Goal: Task Accomplishment & Management: Use online tool/utility

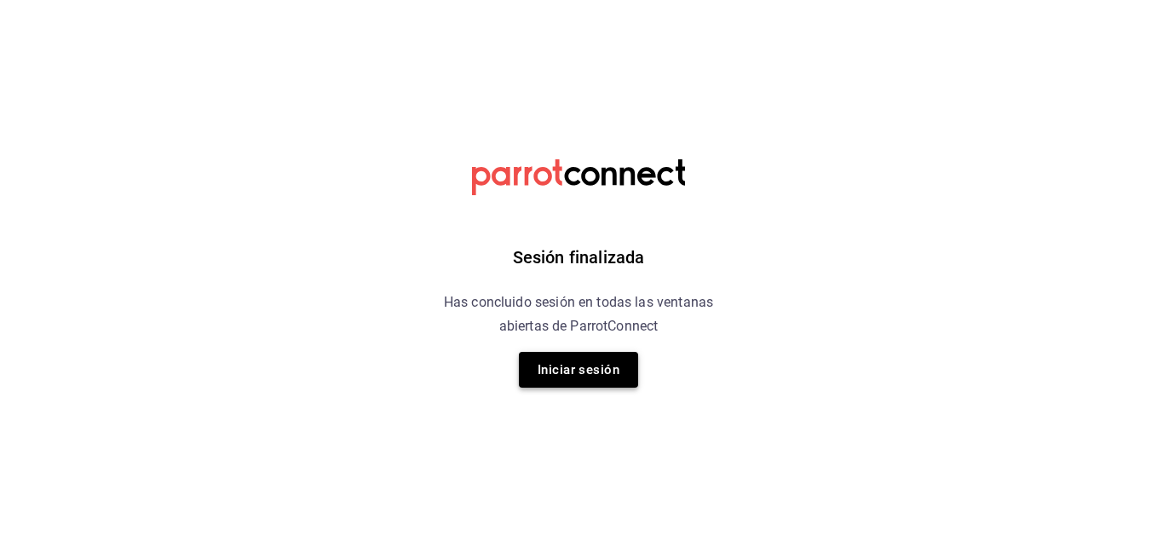
click at [564, 374] on button "Iniciar sesión" at bounding box center [578, 370] width 119 height 36
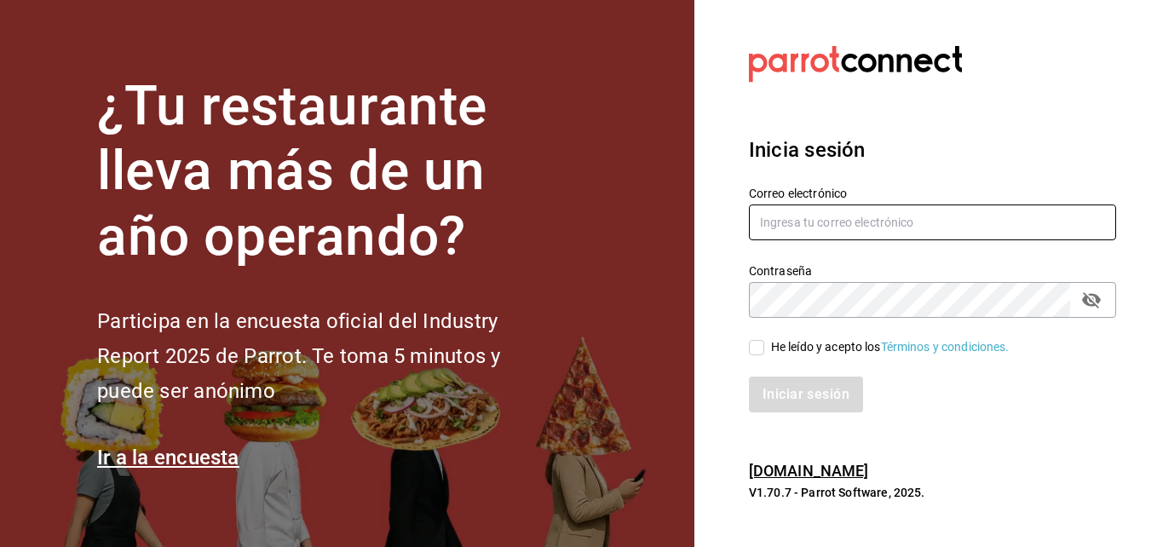
type input "Fernando@alltrade.mx"
click at [756, 350] on input "He leído y acepto los Términos y condiciones." at bounding box center [756, 347] width 15 height 15
checkbox input "true"
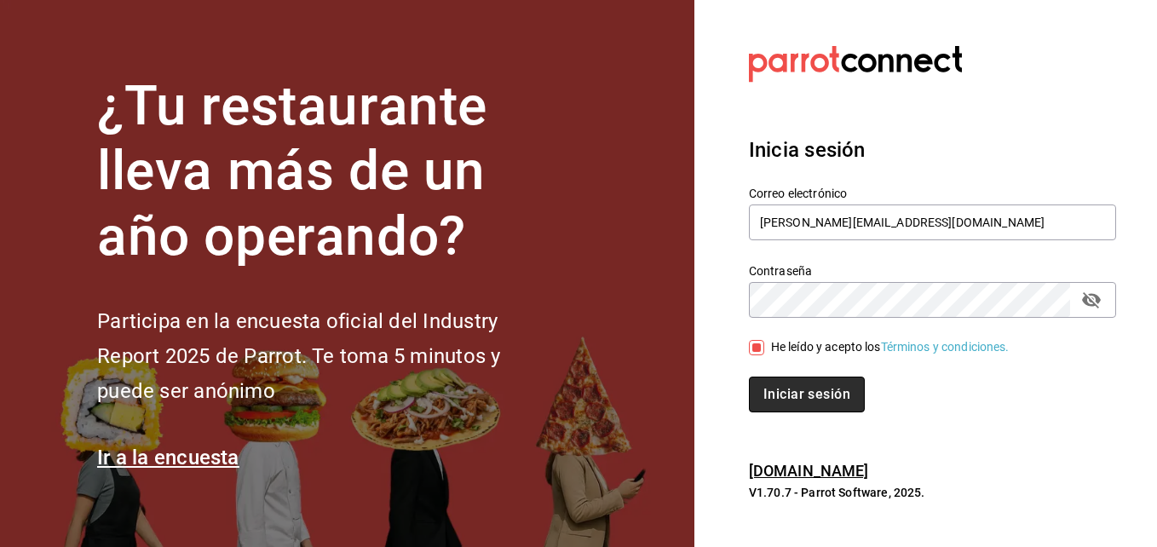
click at [837, 392] on button "Iniciar sesión" at bounding box center [807, 395] width 116 height 36
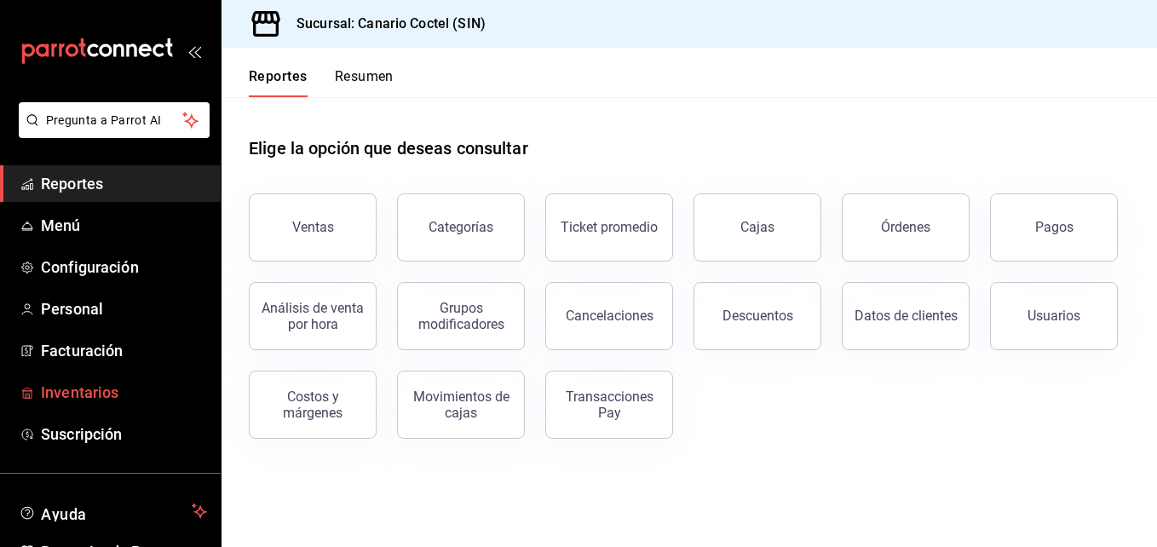
click at [117, 389] on span "Inventarios" at bounding box center [124, 392] width 166 height 23
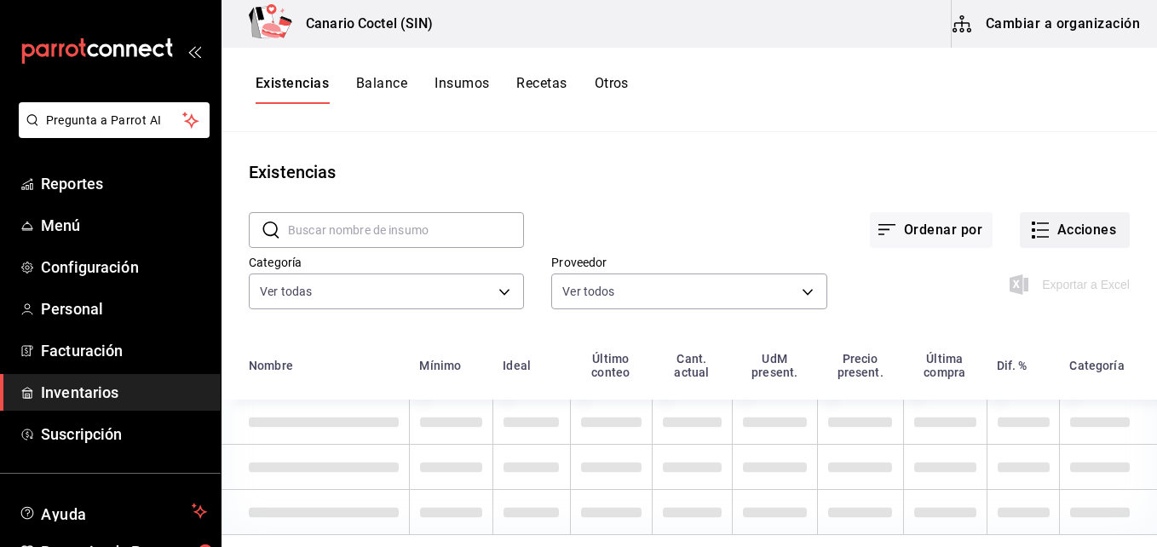
click at [1066, 225] on button "Acciones" at bounding box center [1075, 230] width 110 height 36
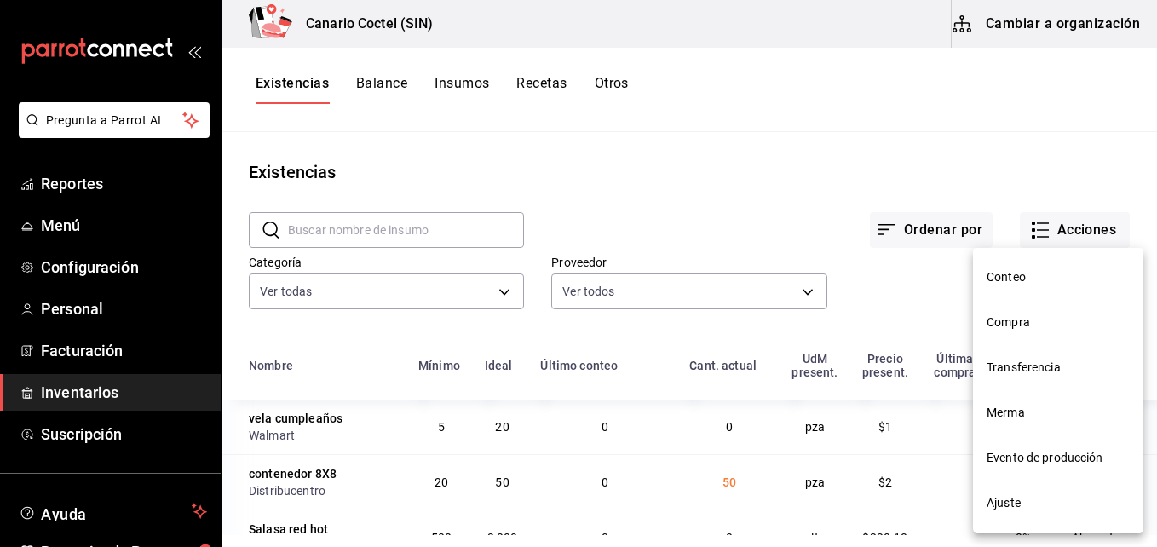
click at [1024, 412] on span "Merma" at bounding box center [1058, 413] width 143 height 18
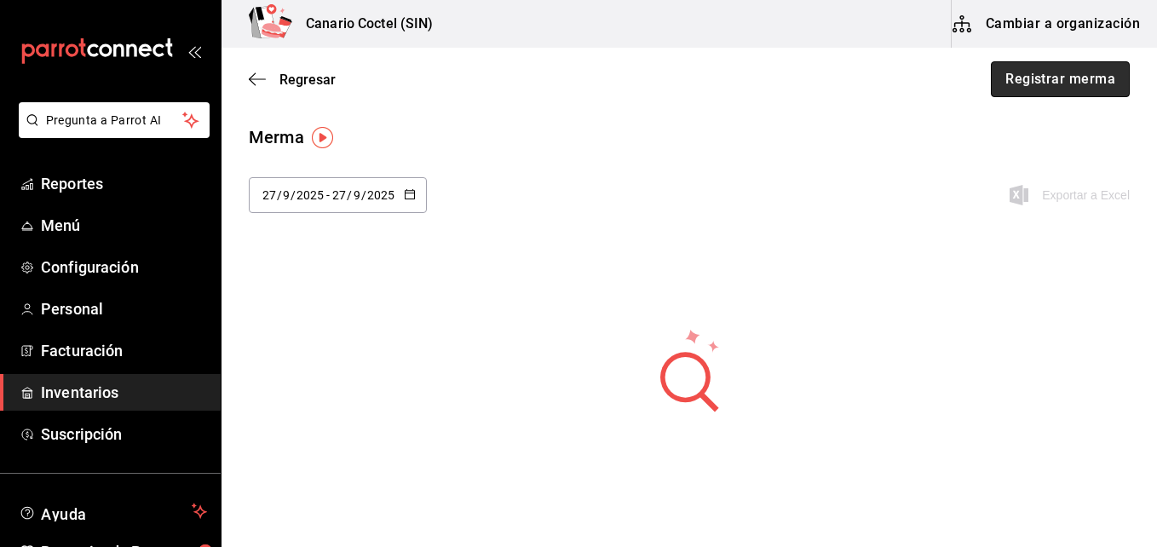
click at [1057, 73] on button "Registrar merma" at bounding box center [1060, 79] width 139 height 36
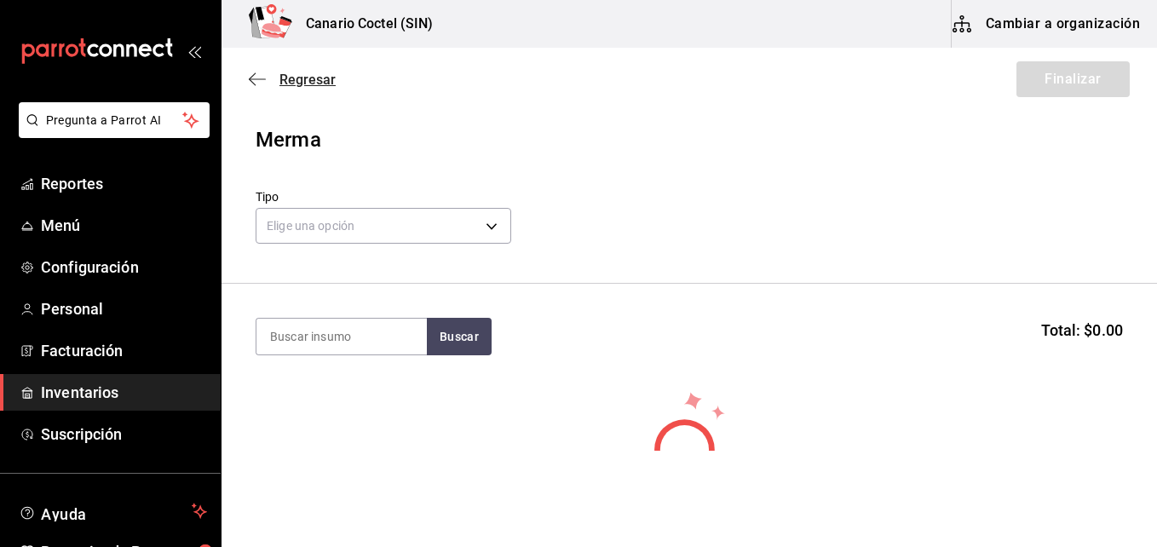
click at [302, 74] on span "Regresar" at bounding box center [307, 80] width 56 height 16
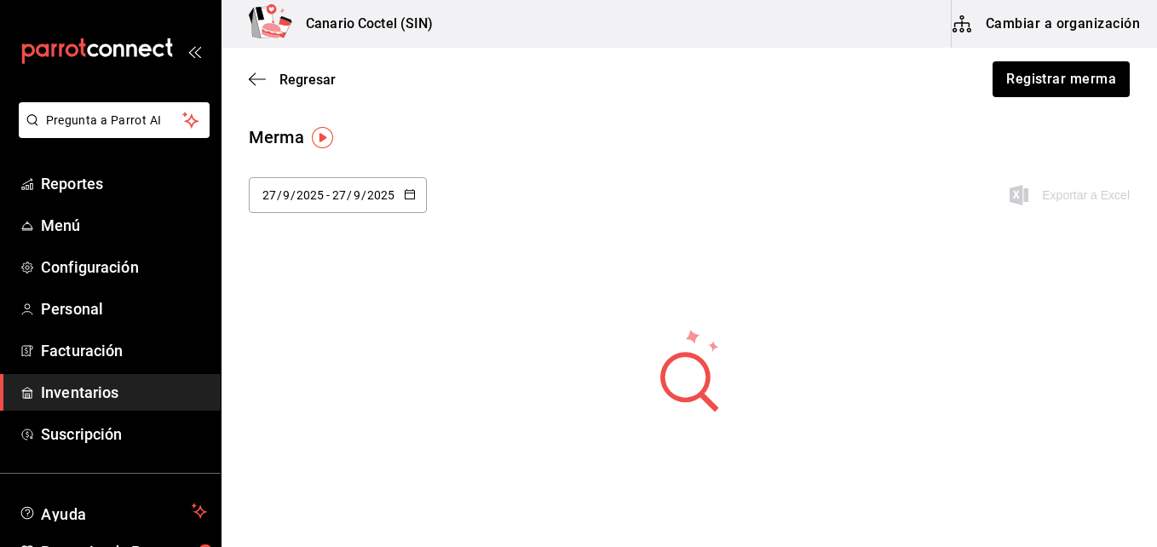
click at [408, 186] on div "[DATE] [DATE] - [DATE] [DATE]" at bounding box center [338, 195] width 178 height 36
click at [324, 404] on li "Mes actual" at bounding box center [329, 402] width 161 height 38
type input "[DATE]"
type input "1"
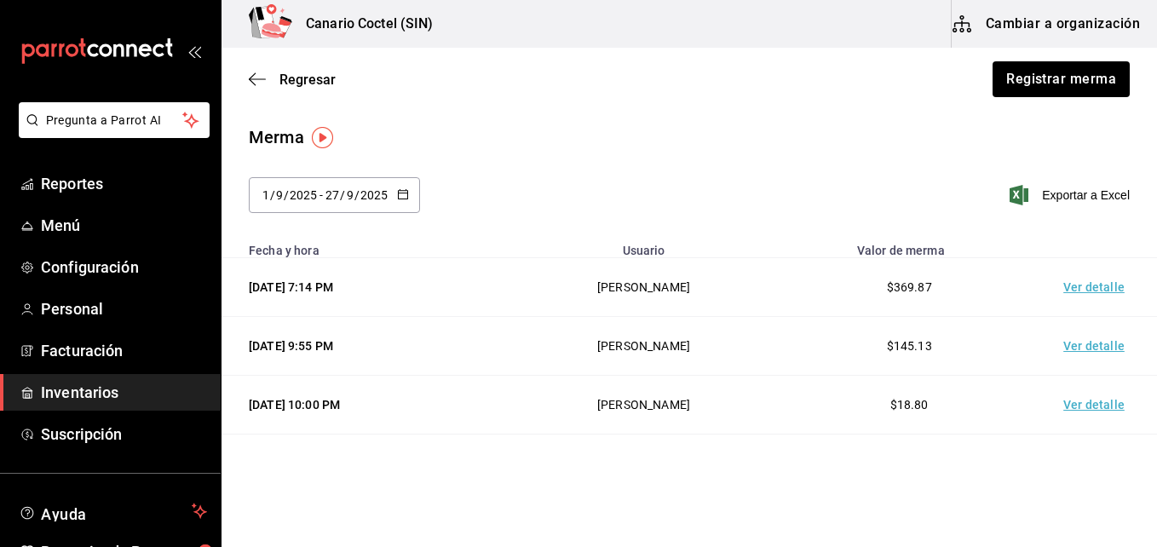
click at [642, 291] on td "[PERSON_NAME]" at bounding box center [644, 287] width 274 height 59
click at [1070, 284] on td "Ver detalle" at bounding box center [1097, 287] width 119 height 59
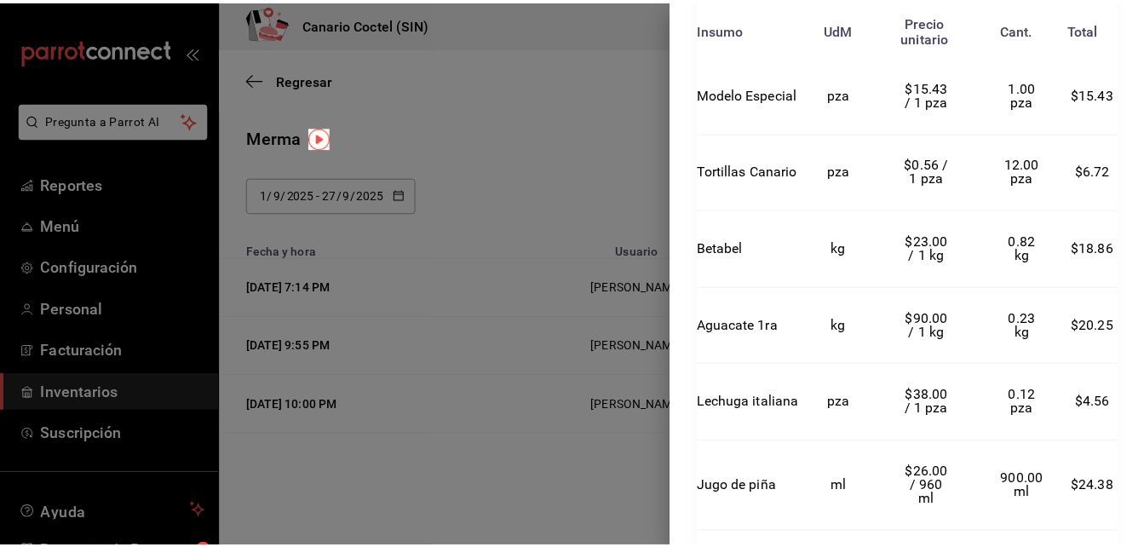
scroll to position [1155, 0]
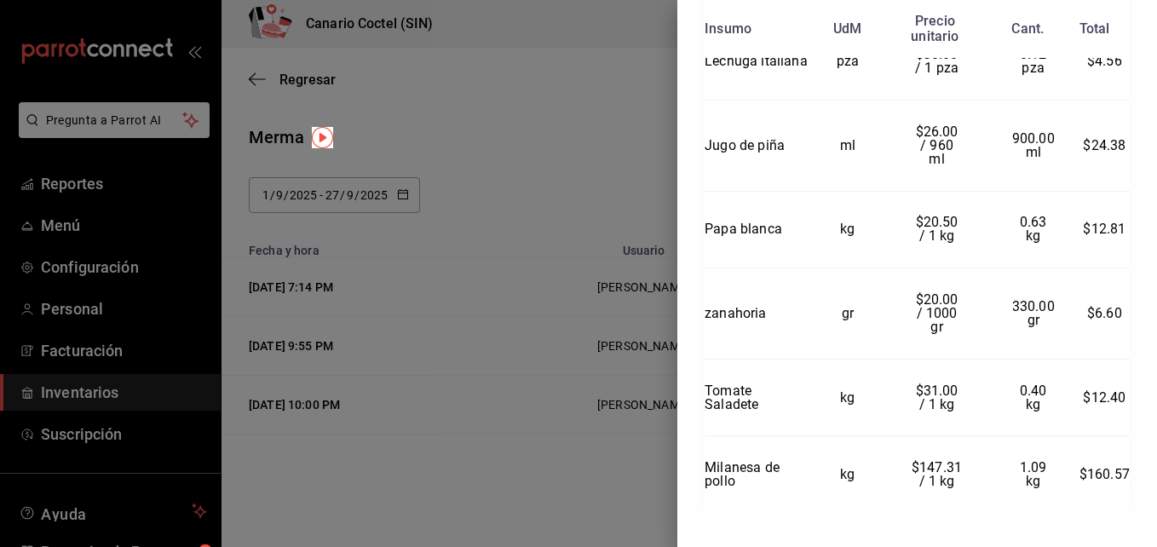
click at [562, 244] on div at bounding box center [578, 273] width 1157 height 547
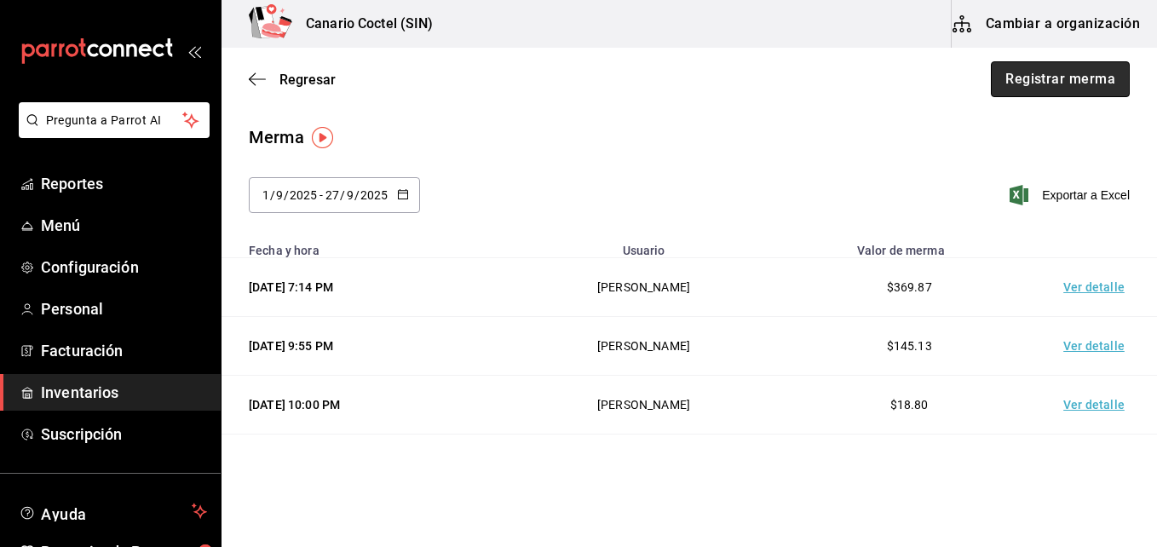
click at [1035, 84] on button "Registrar merma" at bounding box center [1060, 79] width 139 height 36
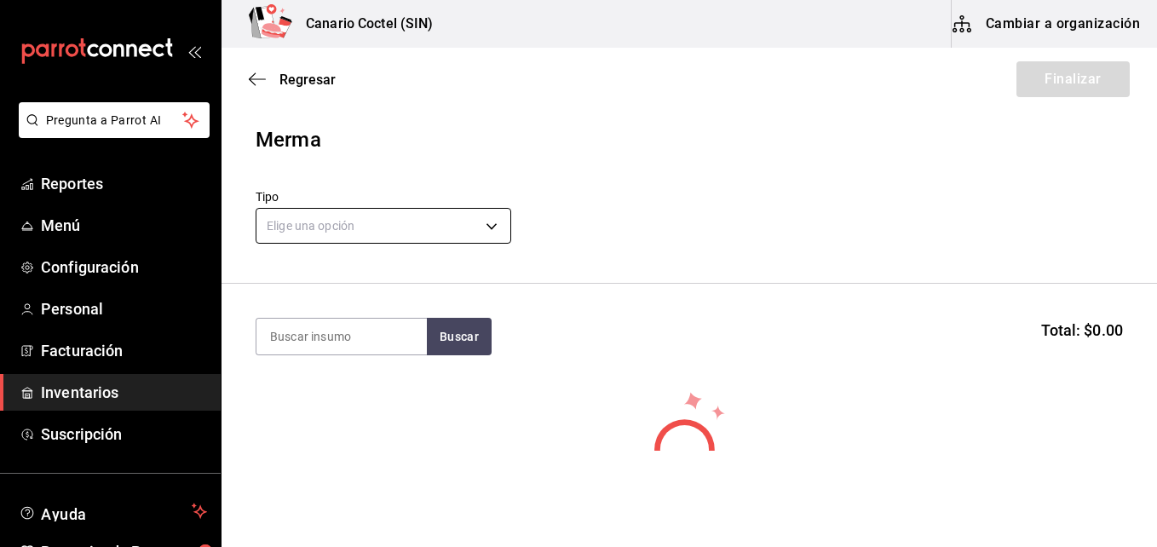
click at [493, 231] on body "Pregunta a Parrot AI Reportes Menú Configuración Personal Facturación Inventari…" at bounding box center [578, 225] width 1157 height 451
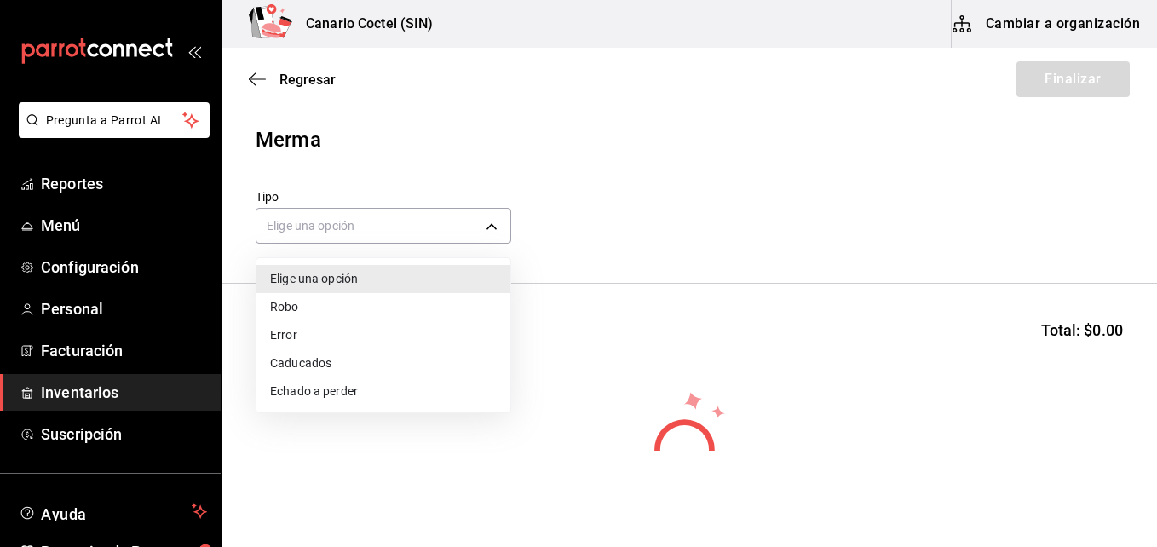
click at [407, 389] on li "Echado a perder" at bounding box center [383, 391] width 254 height 28
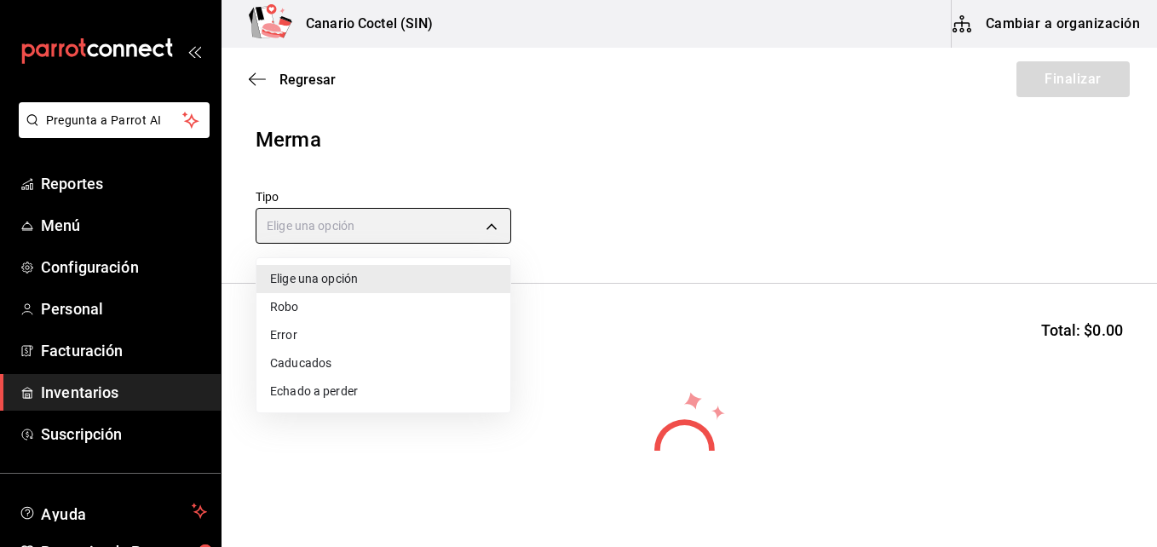
type input "SPOILED"
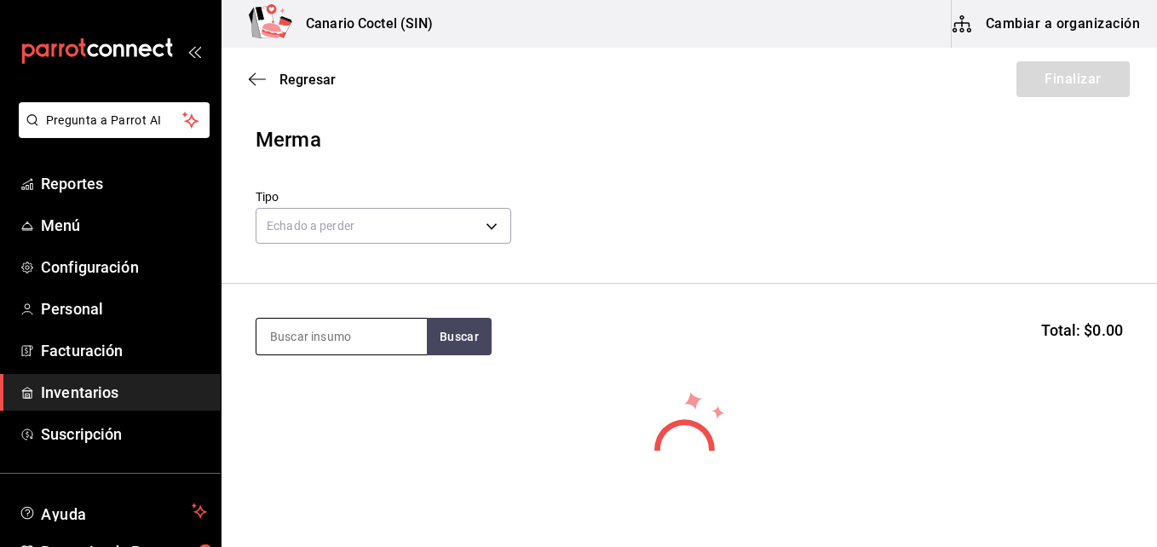
click at [379, 333] on input at bounding box center [341, 337] width 170 height 36
type input "boos"
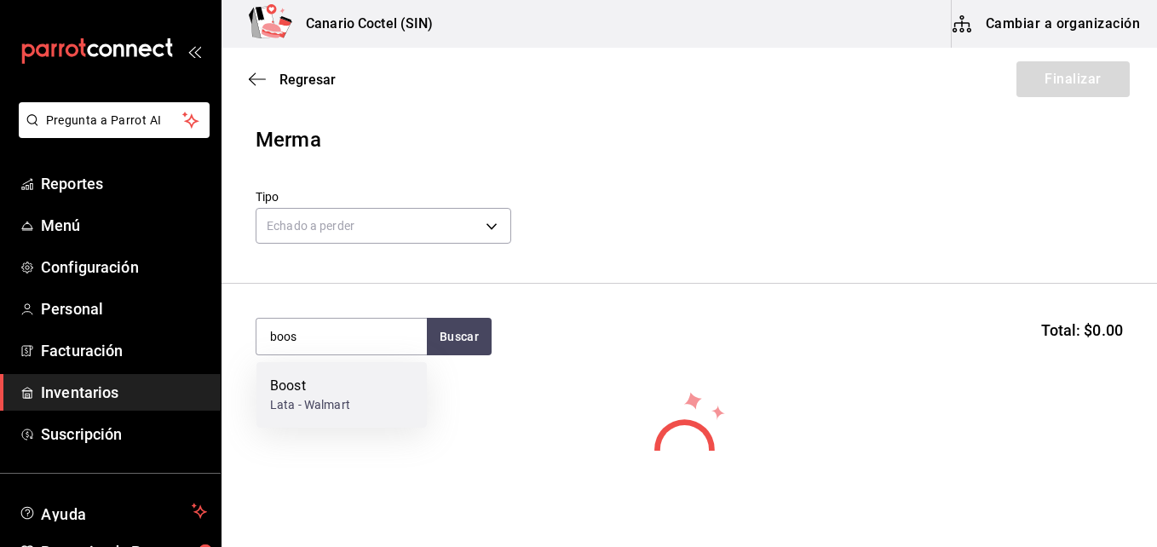
click at [328, 388] on div "Boost" at bounding box center [310, 386] width 80 height 20
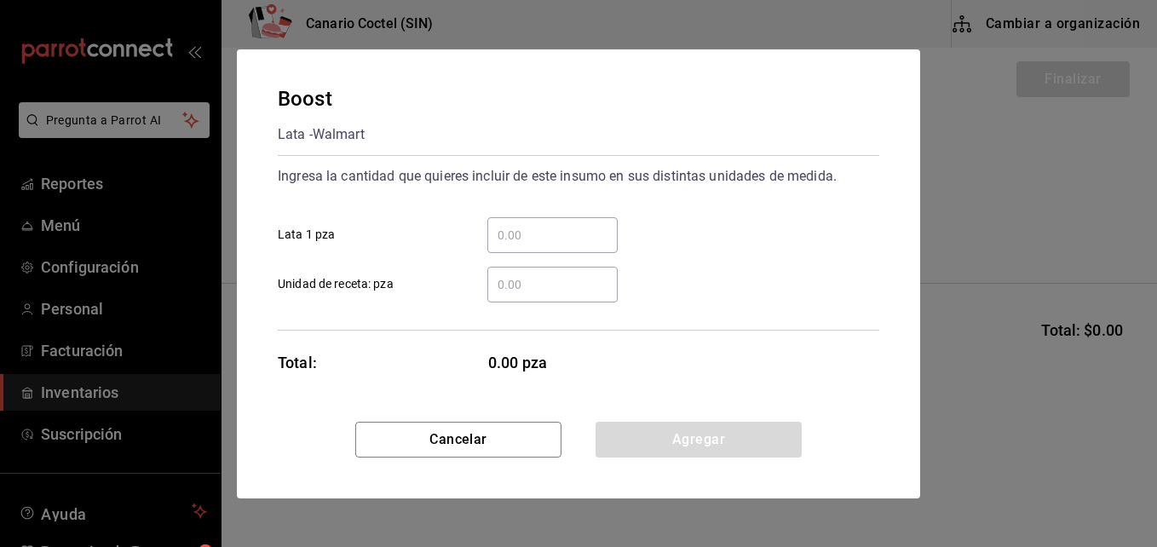
click at [510, 234] on input "​ Lata 1 pza" at bounding box center [552, 235] width 130 height 20
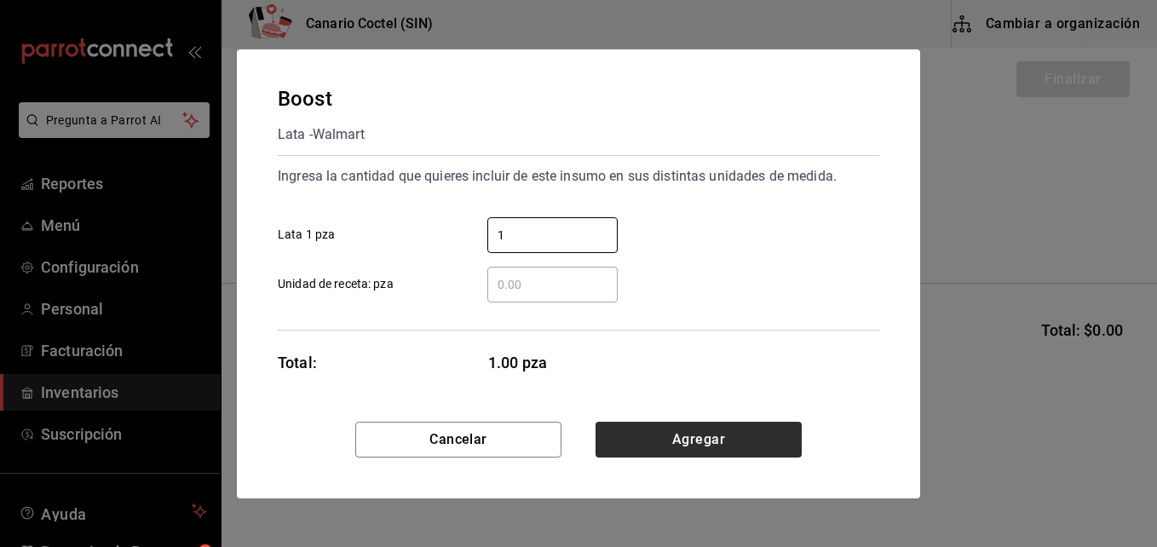
type input "1"
click at [793, 441] on button "Agregar" at bounding box center [699, 440] width 206 height 36
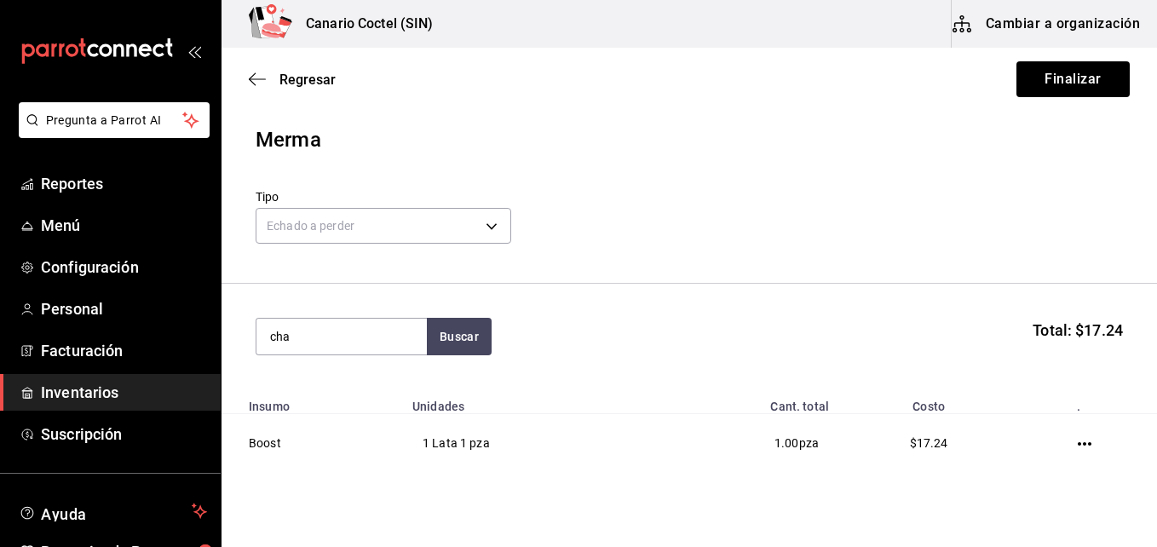
type input "cha"
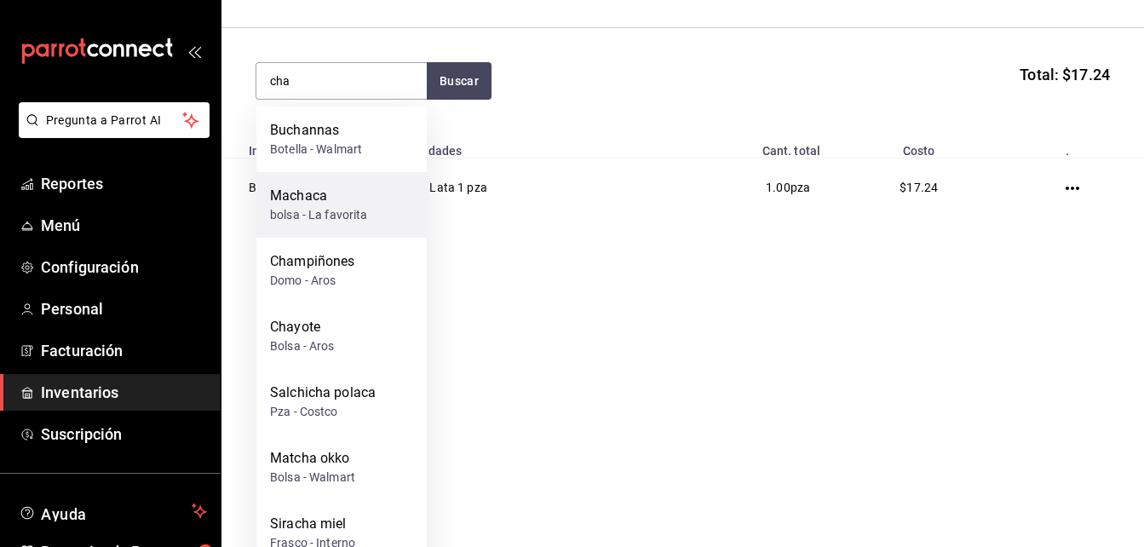
scroll to position [426, 0]
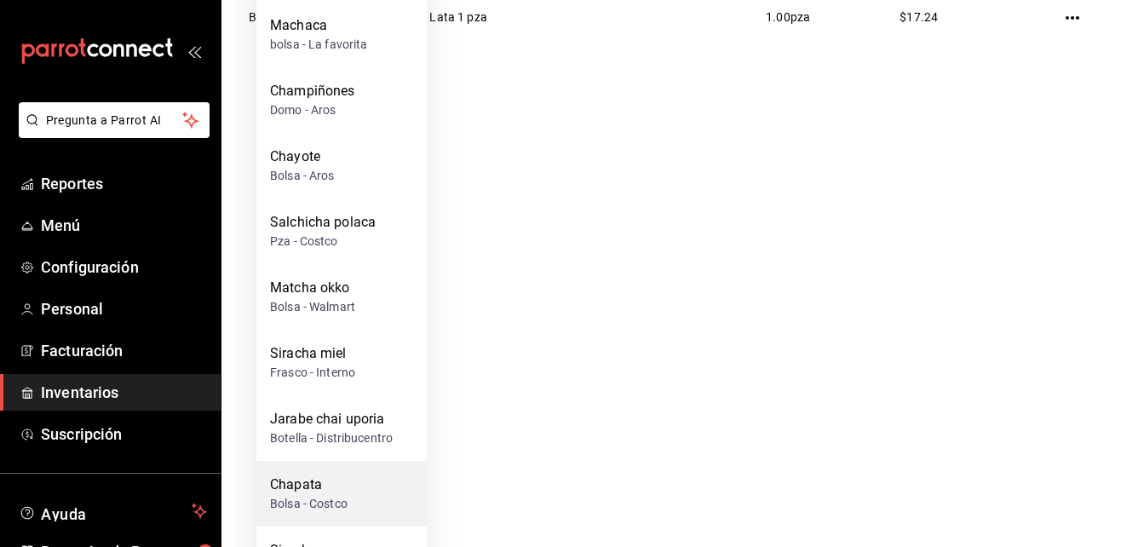
click at [297, 492] on div "Chapata" at bounding box center [309, 485] width 78 height 20
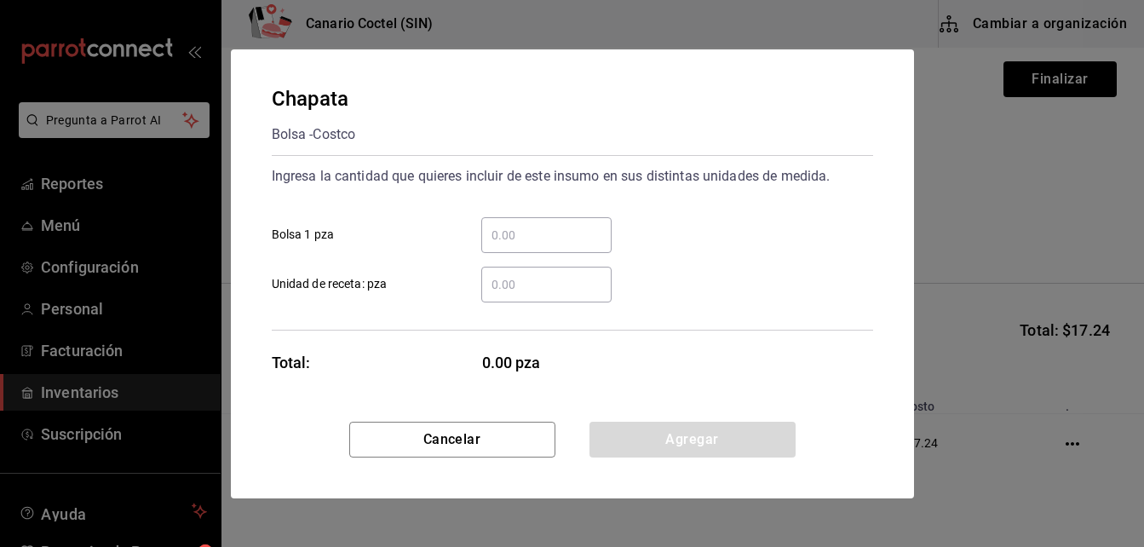
scroll to position [0, 0]
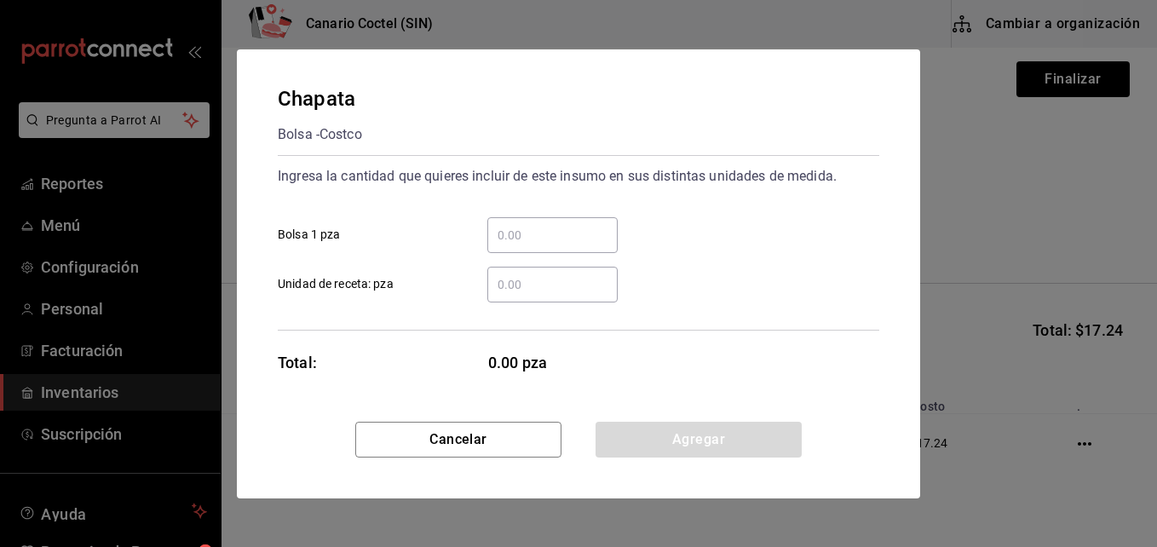
click at [527, 232] on input "​ Bolsa 1 pza" at bounding box center [552, 235] width 130 height 20
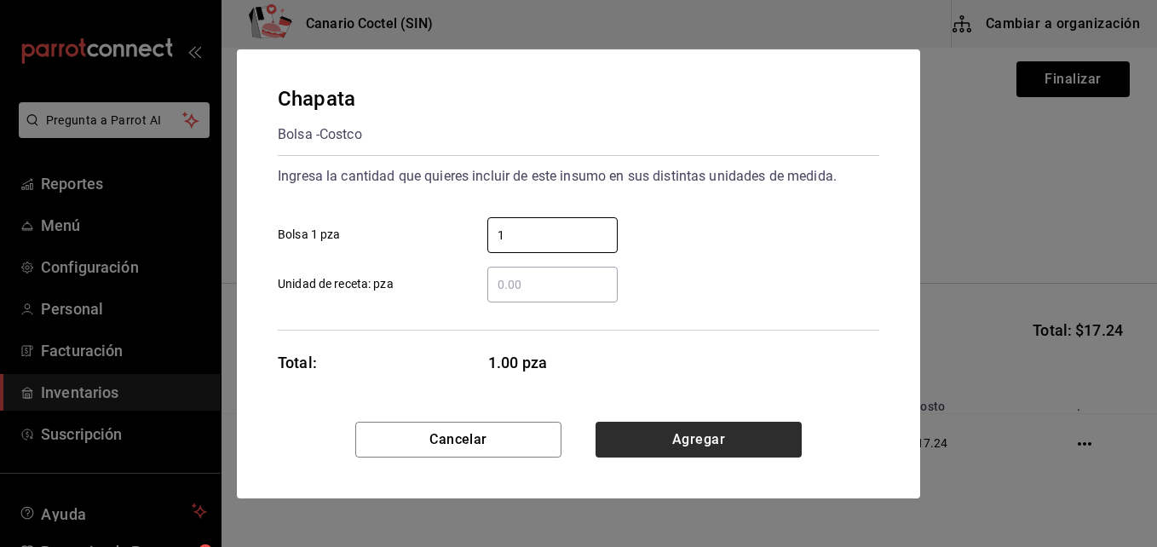
type input "1"
click at [794, 440] on button "Agregar" at bounding box center [699, 440] width 206 height 36
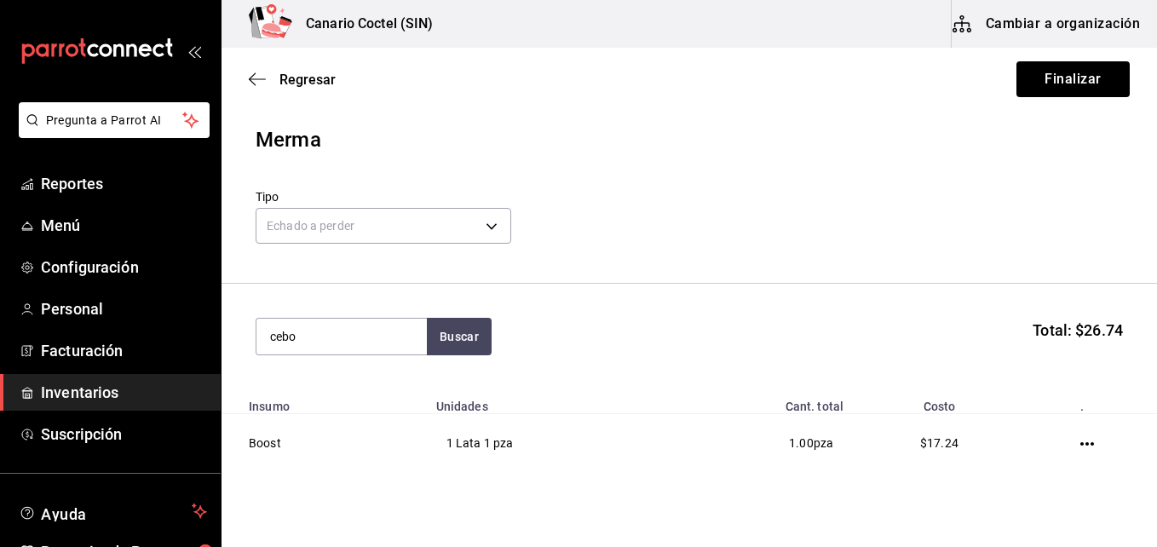
type input "cebo"
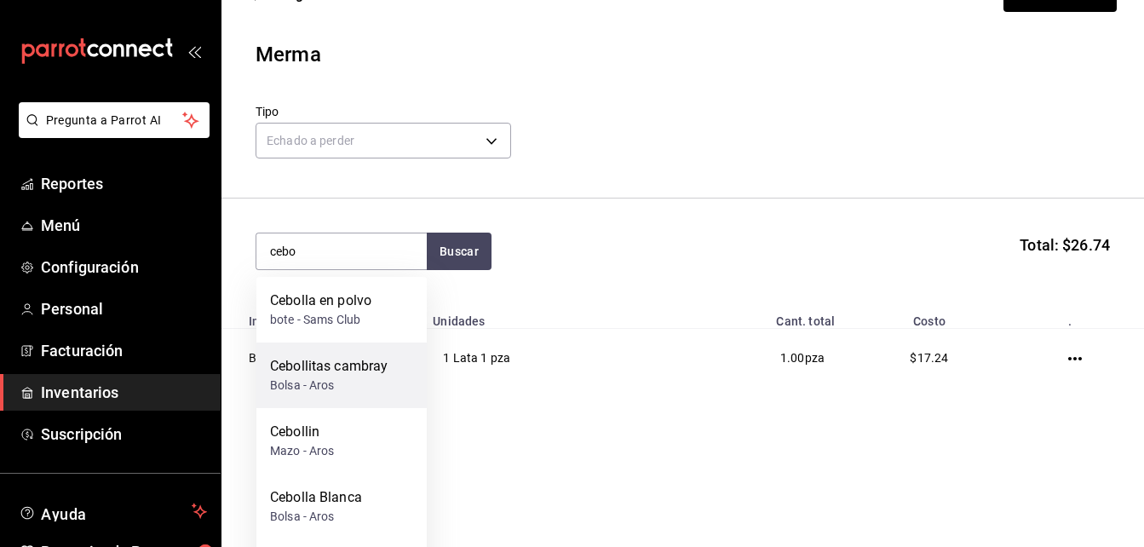
scroll to position [150, 0]
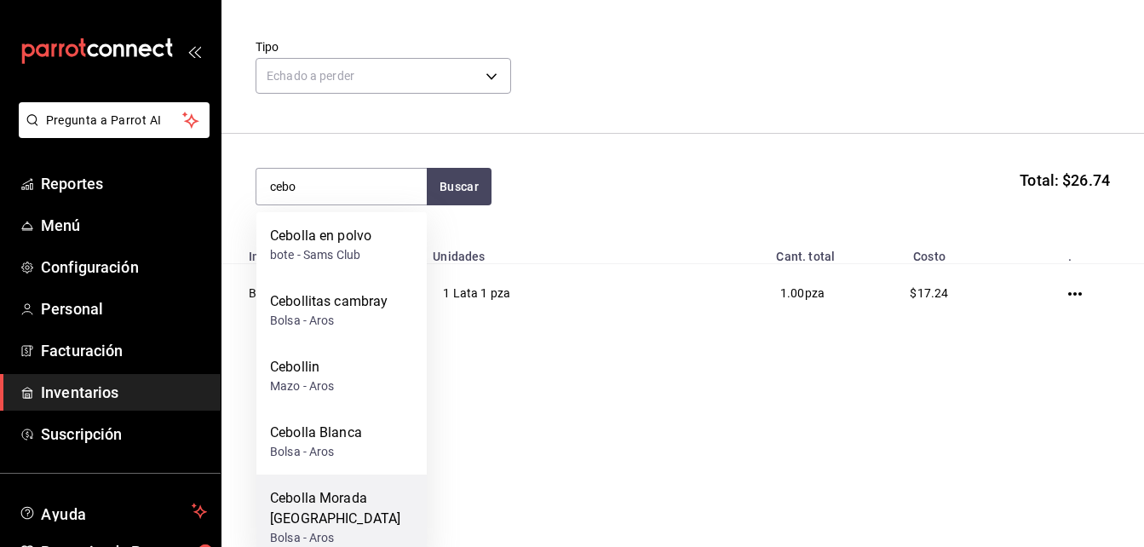
click at [356, 506] on div "Cebolla Morada [GEOGRAPHIC_DATA]" at bounding box center [341, 508] width 143 height 41
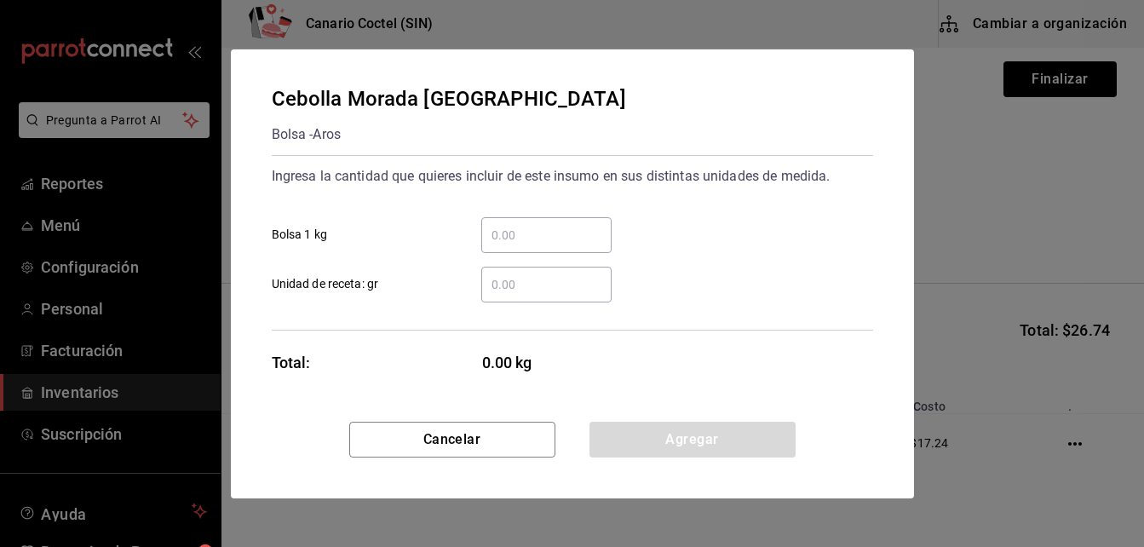
scroll to position [0, 0]
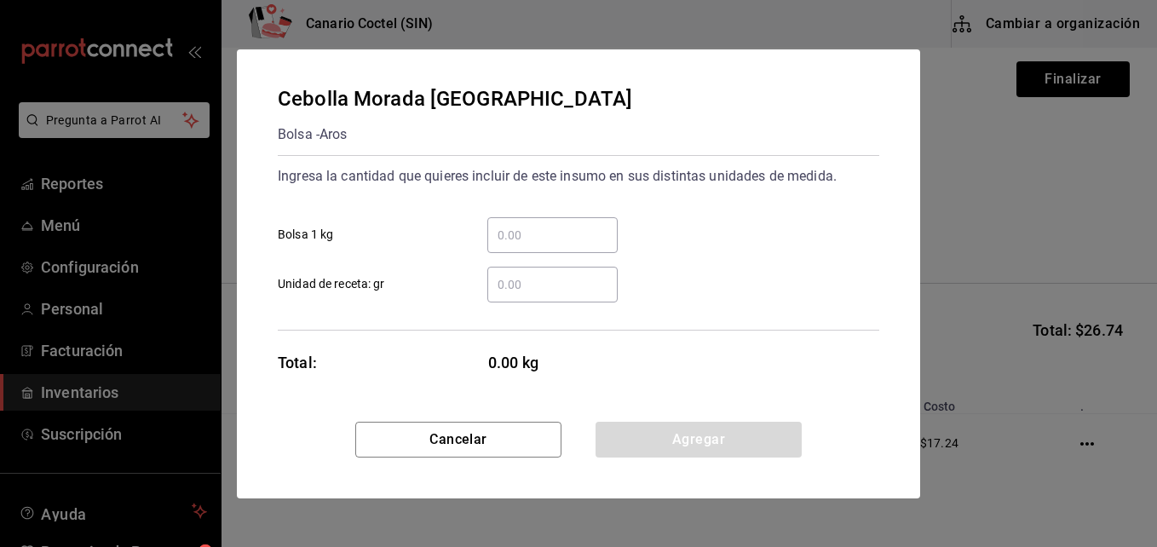
click at [519, 285] on input "​ Unidad de receta: gr" at bounding box center [552, 284] width 130 height 20
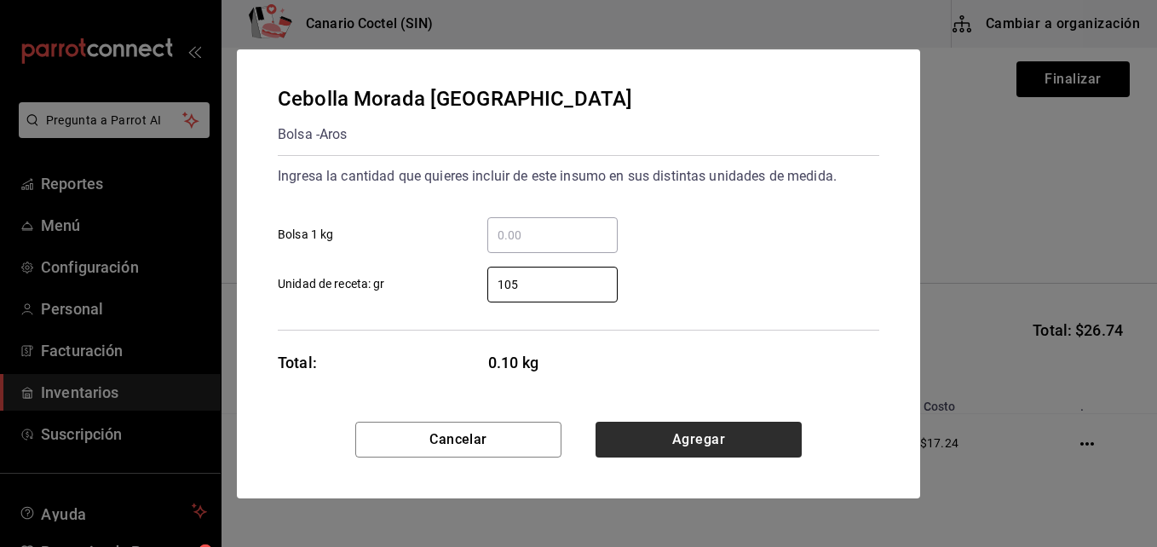
type input "105"
click at [707, 439] on button "Agregar" at bounding box center [699, 440] width 206 height 36
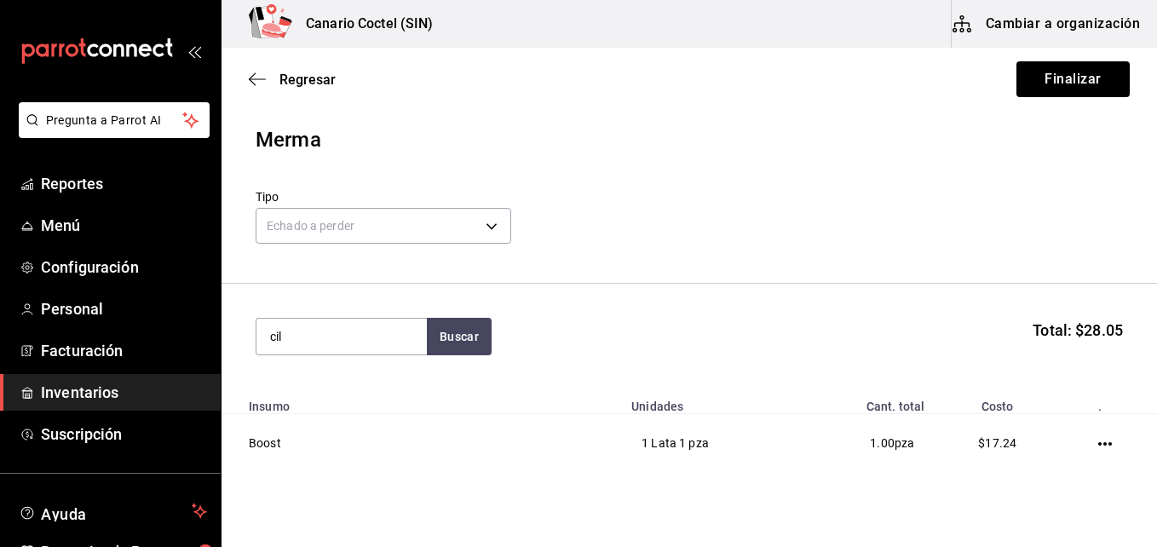
type input "cil"
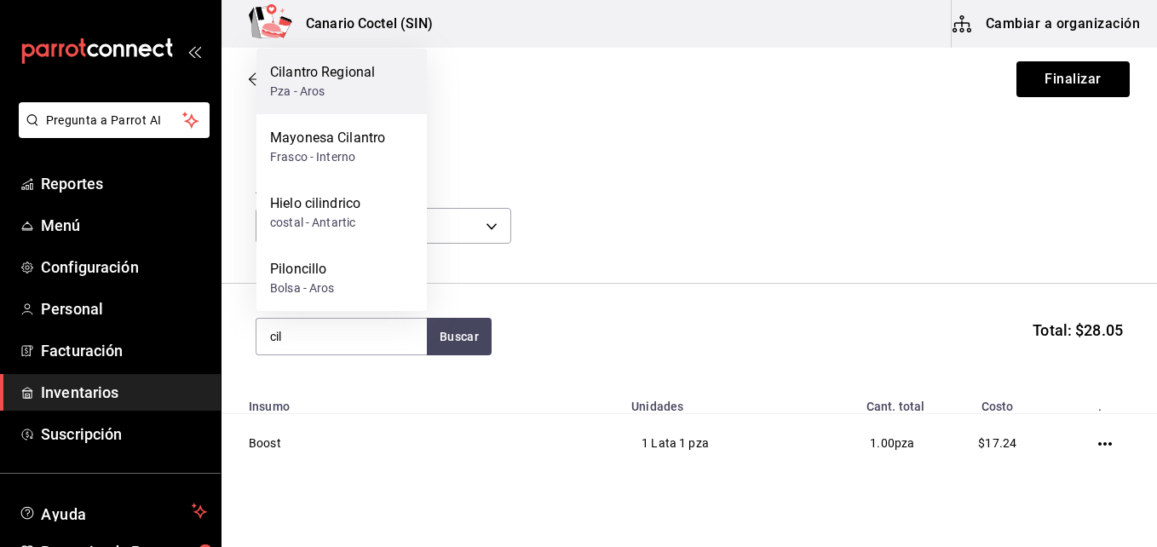
click at [372, 84] on div "Pza - Aros" at bounding box center [322, 92] width 105 height 18
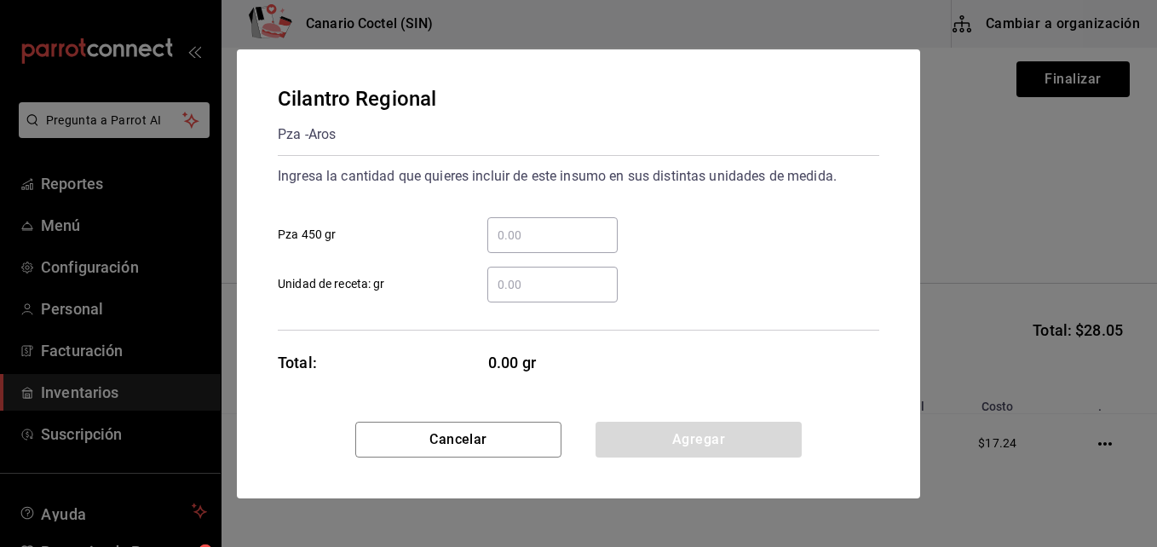
click at [510, 283] on input "​ Unidad de receta: gr" at bounding box center [552, 284] width 130 height 20
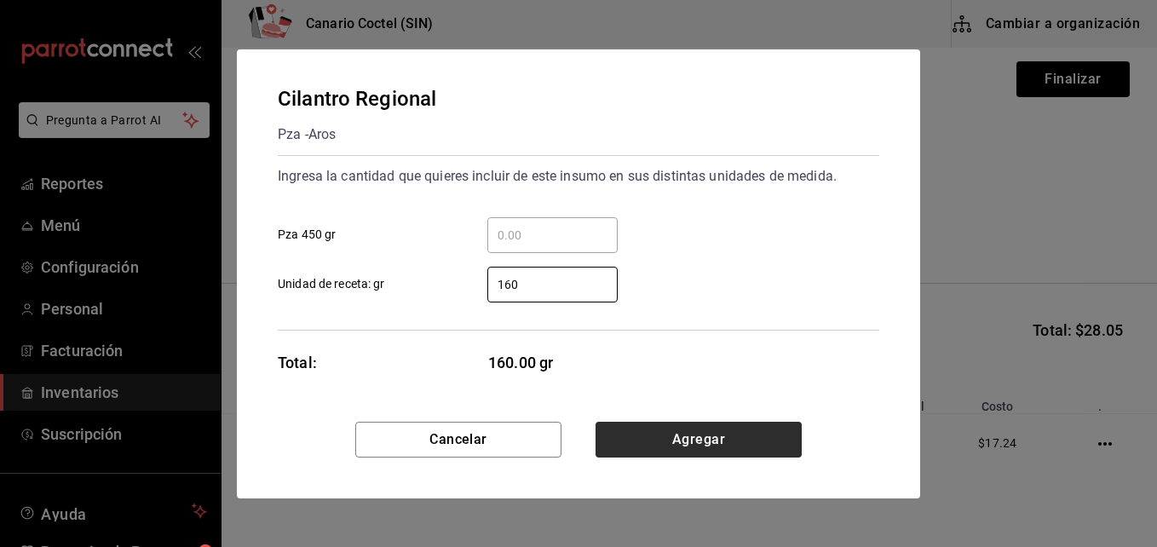
type input "160"
click at [716, 437] on button "Agregar" at bounding box center [699, 440] width 206 height 36
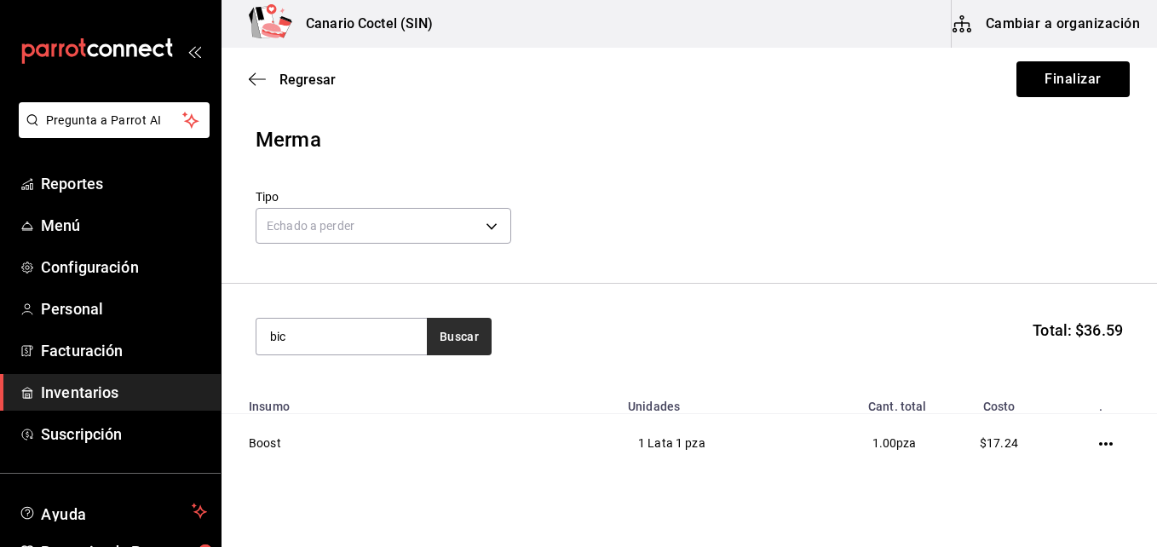
type input "bic"
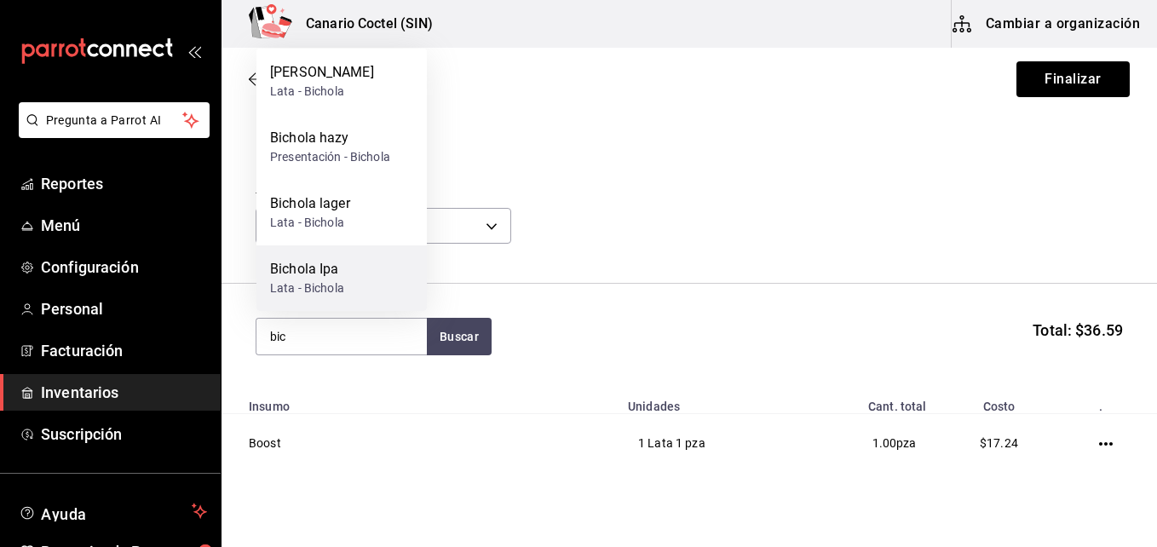
click at [349, 262] on div "[DEMOGRAPHIC_DATA]" at bounding box center [341, 278] width 170 height 66
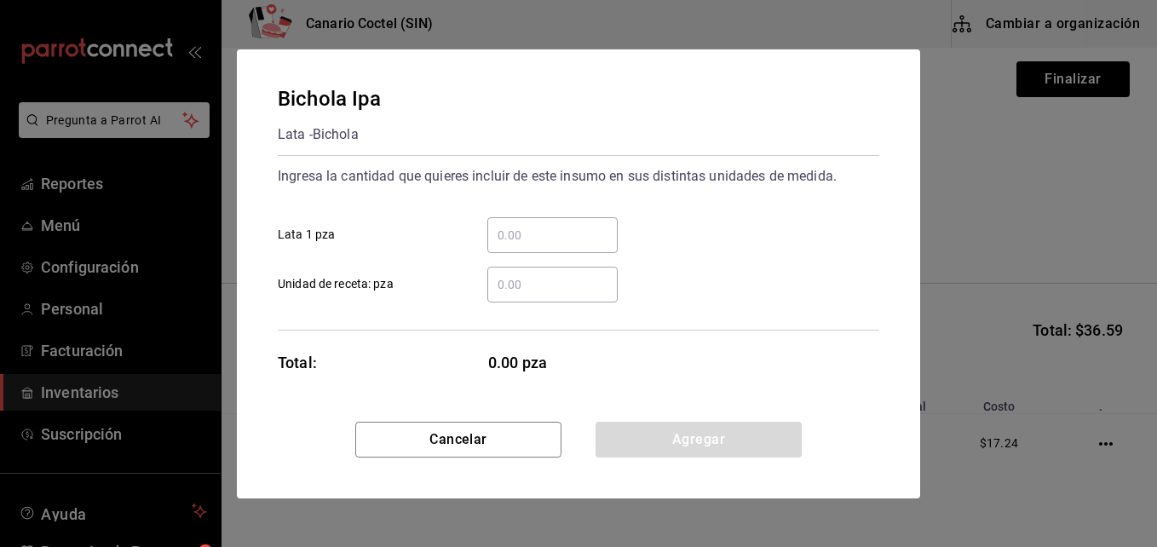
click at [519, 226] on input "​ Lata 1 pza" at bounding box center [552, 235] width 130 height 20
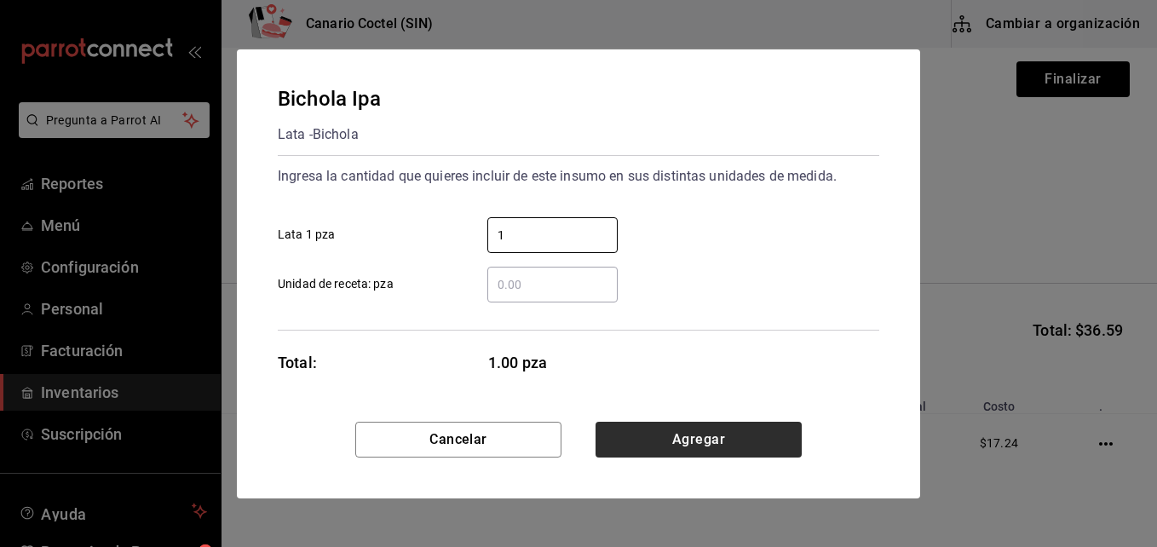
type input "1"
click at [796, 436] on button "Agregar" at bounding box center [699, 440] width 206 height 36
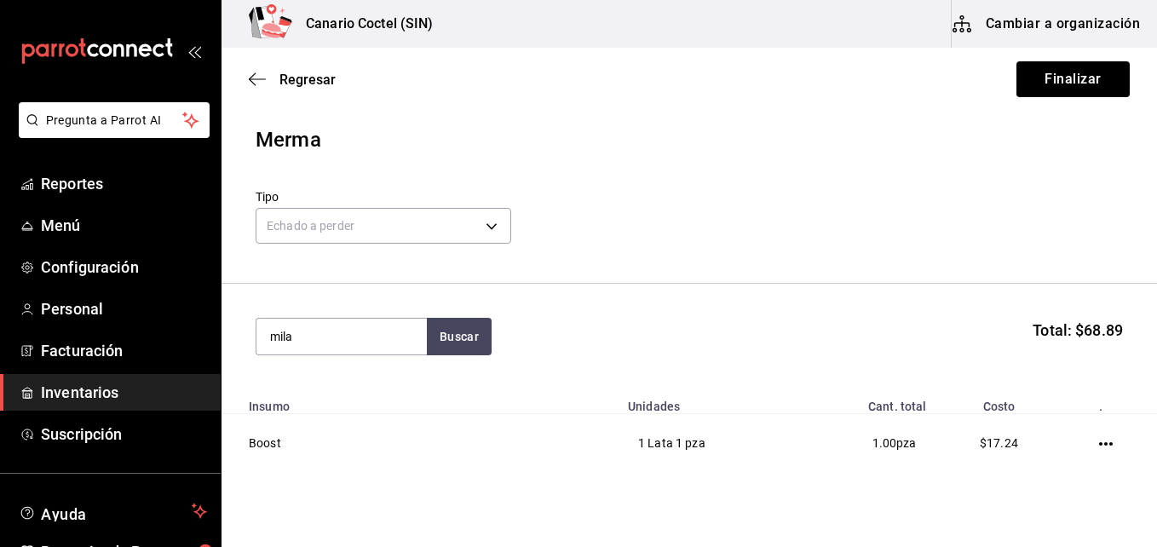
type input "mila"
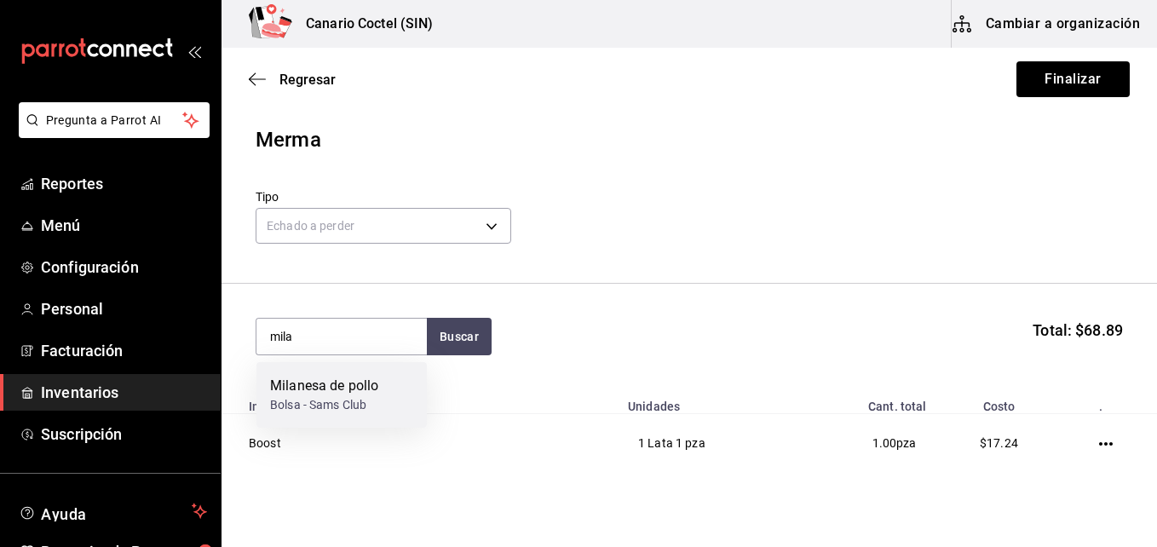
click at [354, 393] on div "Milanesa de pollo" at bounding box center [324, 386] width 108 height 20
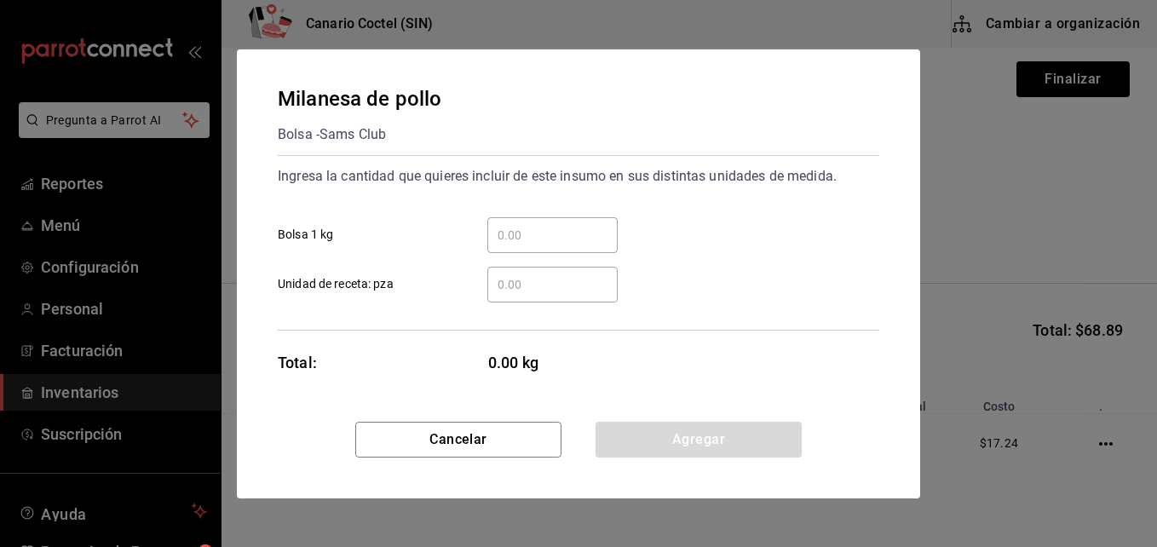
click at [520, 237] on input "​ Bolsa 1 kg" at bounding box center [552, 235] width 130 height 20
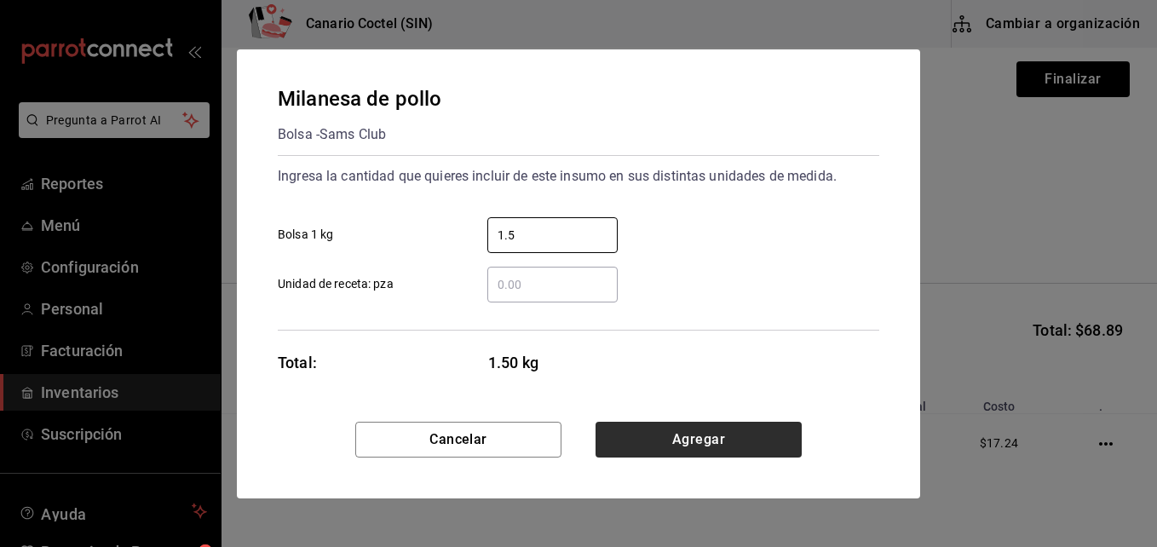
type input "1.5"
click at [730, 446] on button "Agregar" at bounding box center [699, 440] width 206 height 36
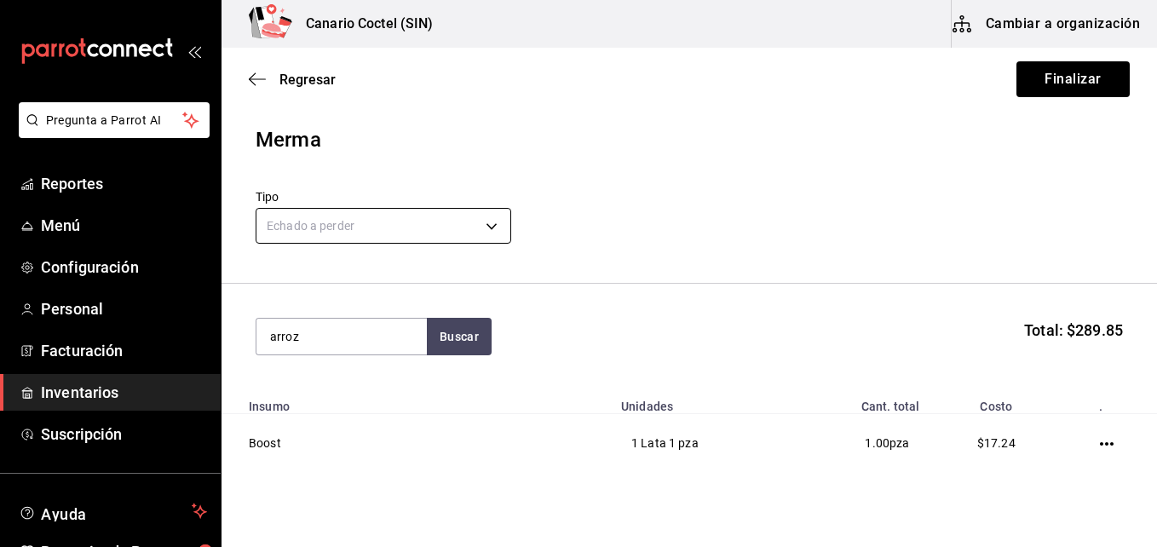
type input "arroz"
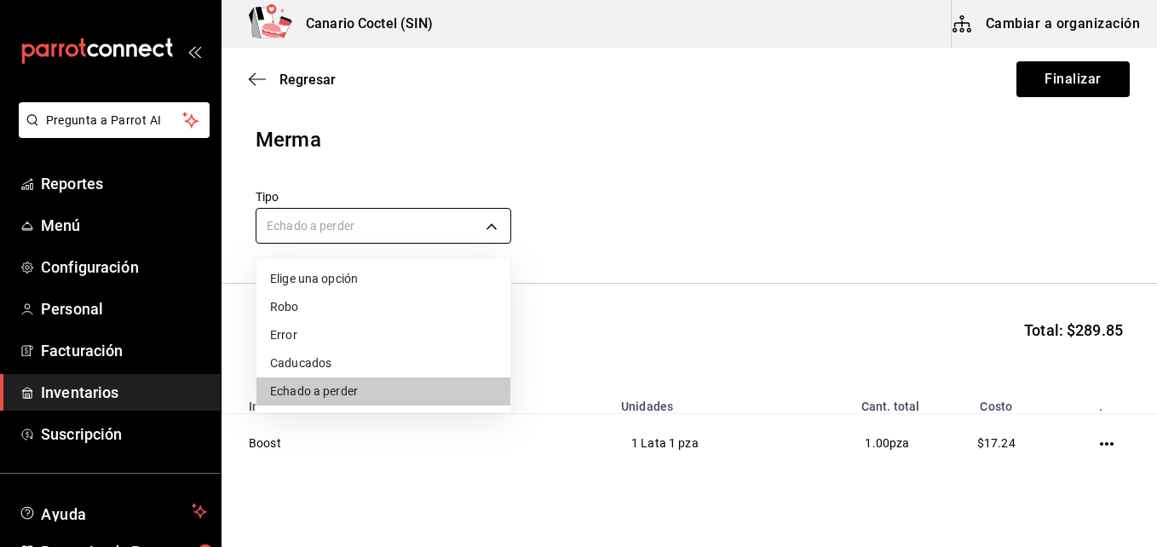
click at [495, 222] on body "Pregunta a Parrot AI Reportes Menú Configuración Personal Facturación Inventari…" at bounding box center [578, 225] width 1157 height 451
click at [543, 314] on div at bounding box center [578, 273] width 1157 height 547
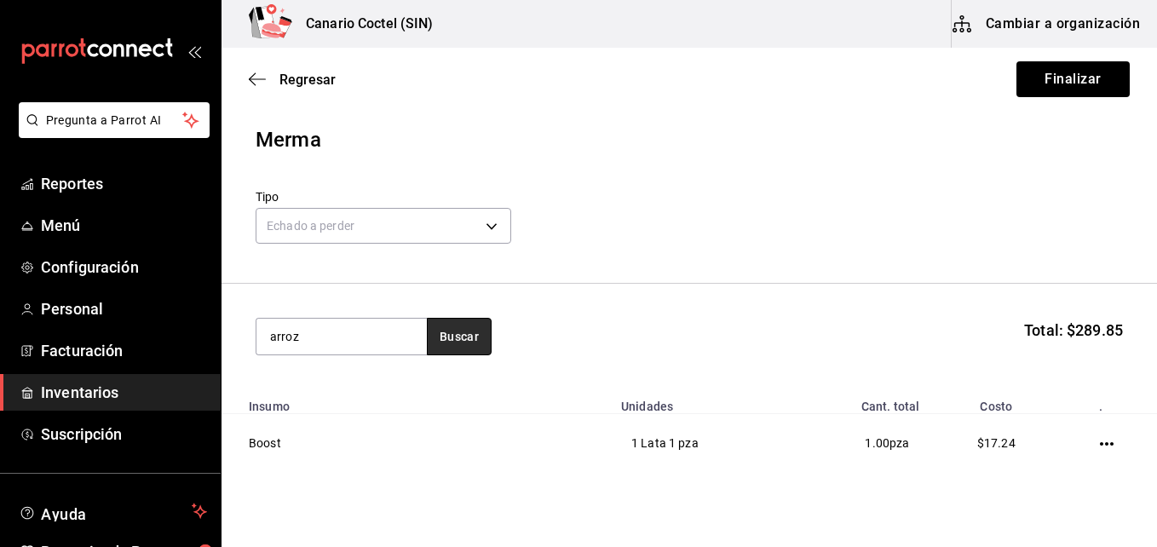
click at [464, 343] on button "Buscar" at bounding box center [459, 336] width 65 height 37
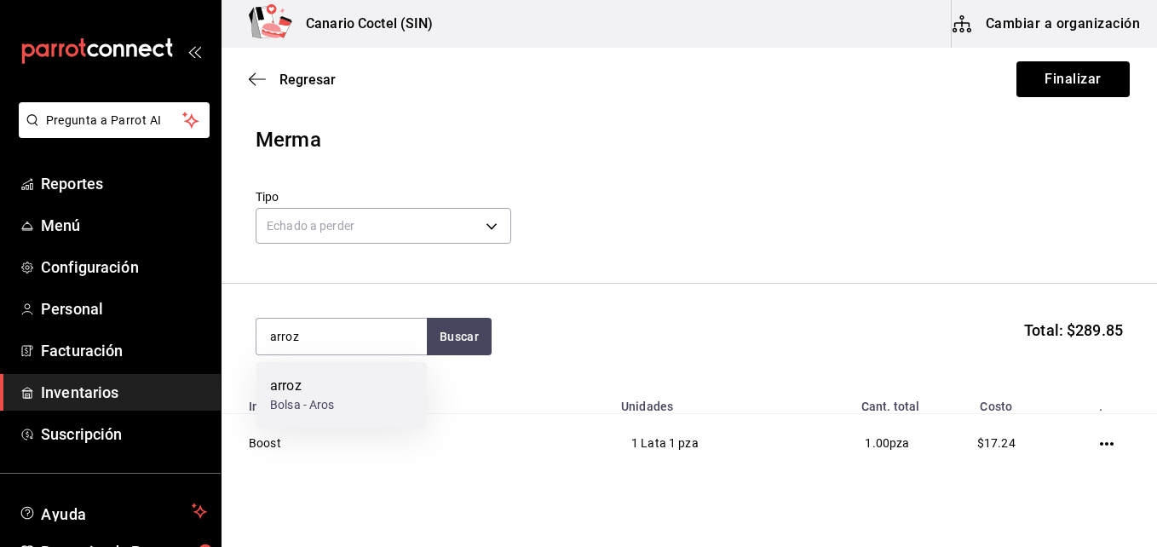
click at [361, 394] on div "arroz Bolsa - Aros" at bounding box center [341, 395] width 170 height 66
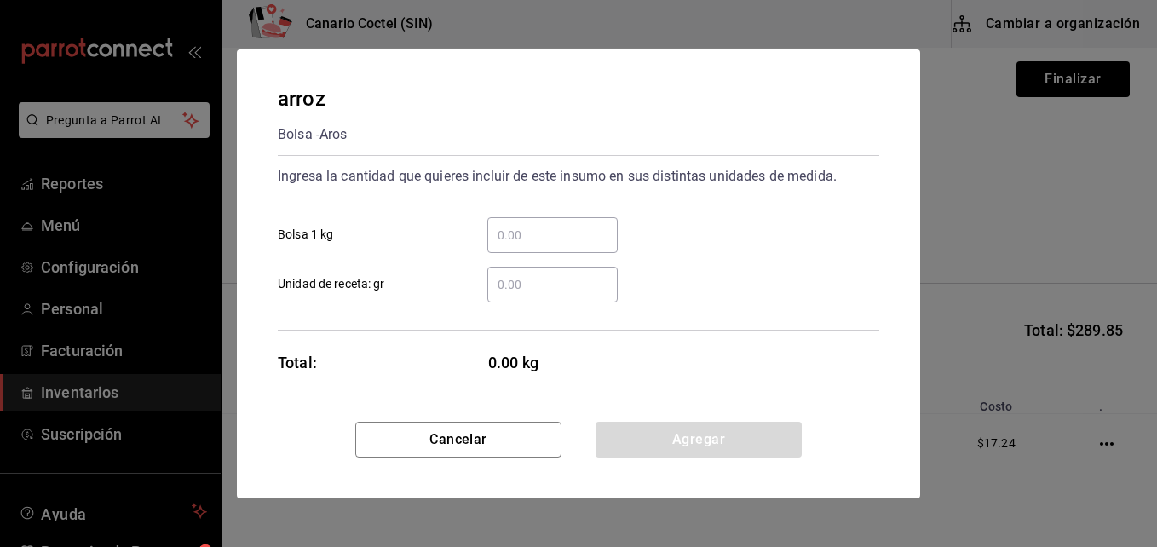
click at [539, 282] on input "​ Unidad de receta: gr" at bounding box center [552, 284] width 130 height 20
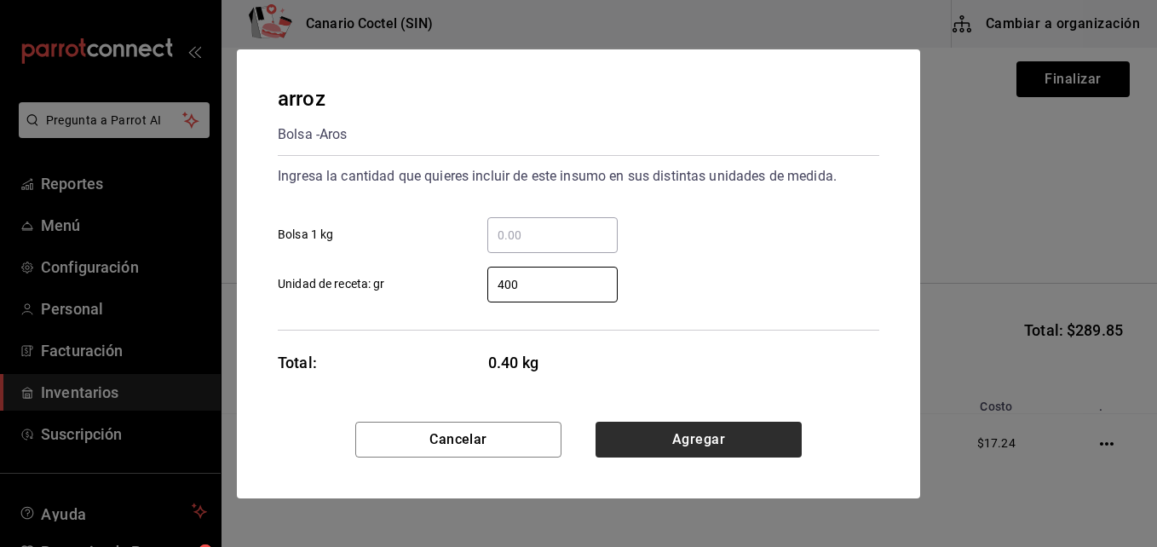
type input "400"
click at [692, 441] on button "Agregar" at bounding box center [699, 440] width 206 height 36
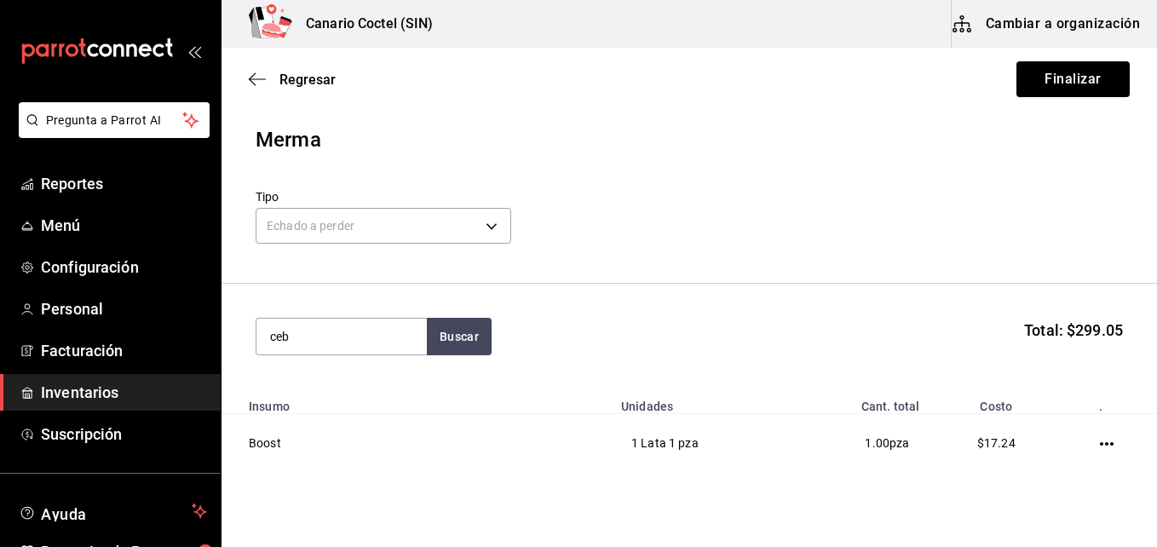
type input "ceb"
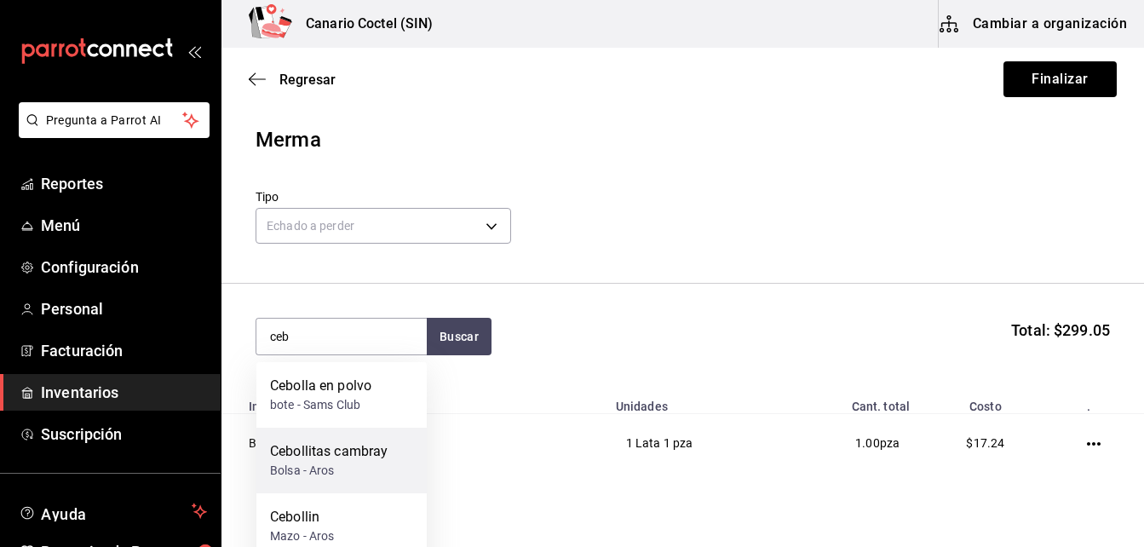
scroll to position [150, 0]
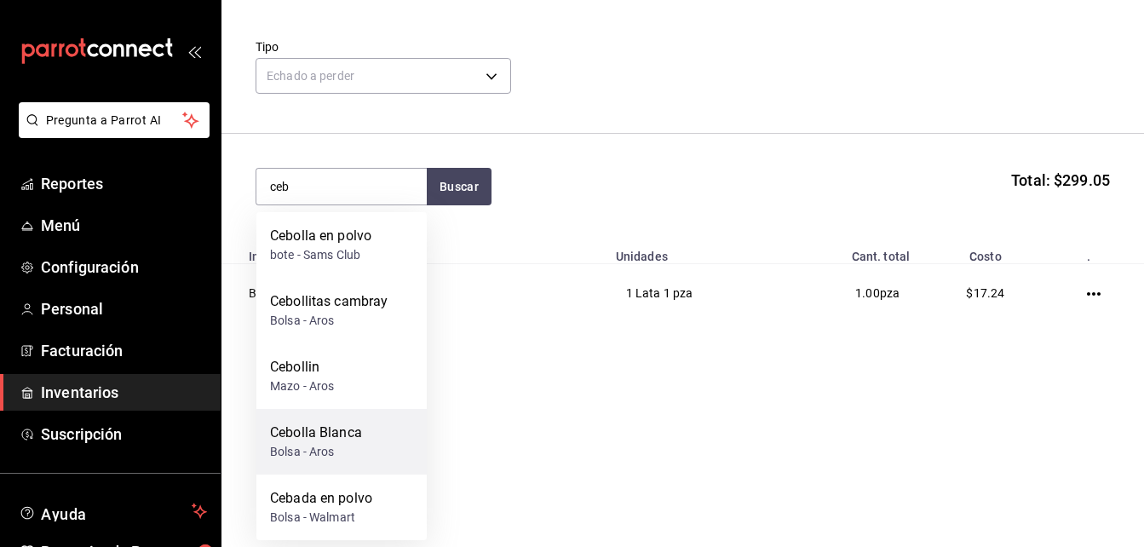
click at [389, 439] on div "Cebolla [PERSON_NAME] - Aros" at bounding box center [341, 442] width 170 height 66
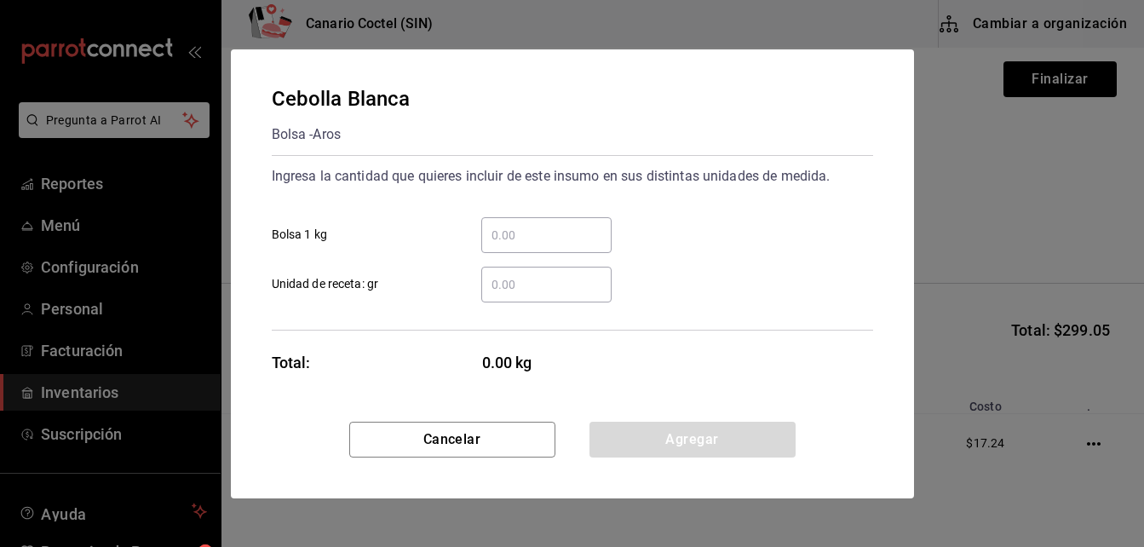
scroll to position [0, 0]
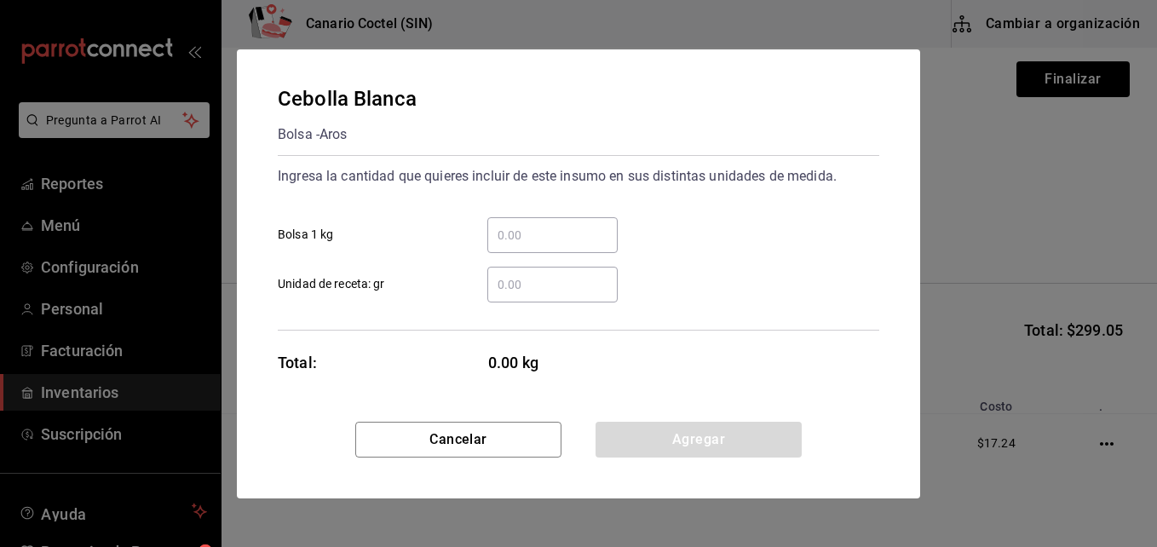
click at [511, 286] on input "​ Unidad de receta: gr" at bounding box center [552, 284] width 130 height 20
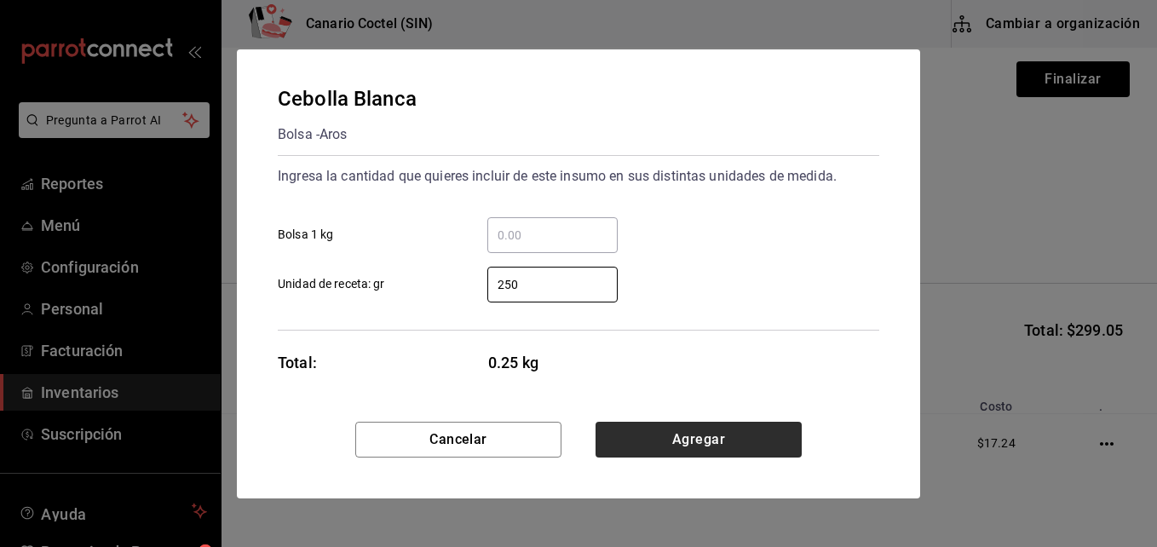
type input "250"
click at [702, 441] on button "Agregar" at bounding box center [699, 440] width 206 height 36
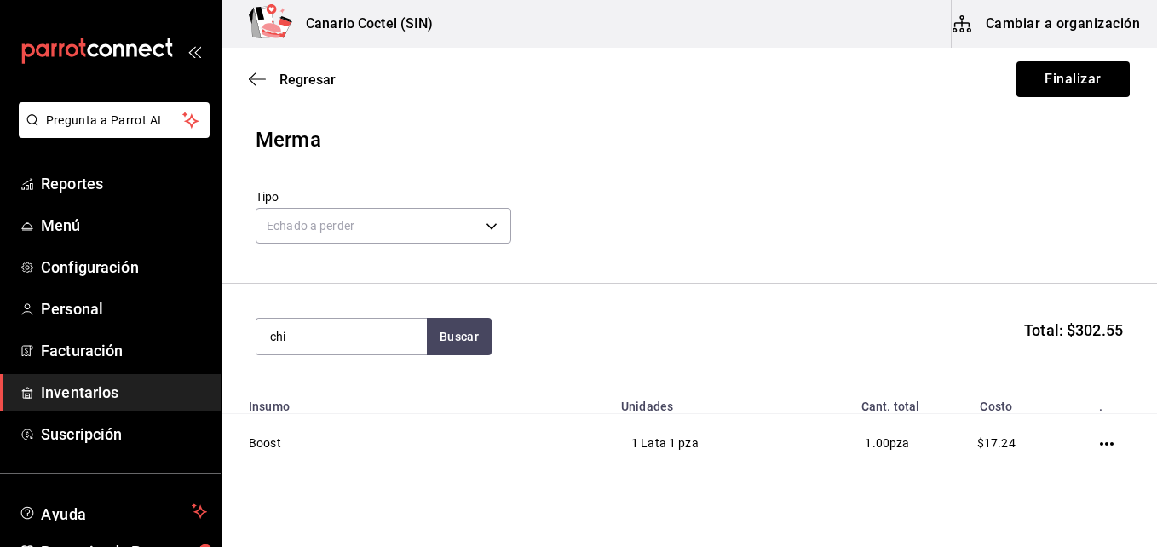
type input "chi"
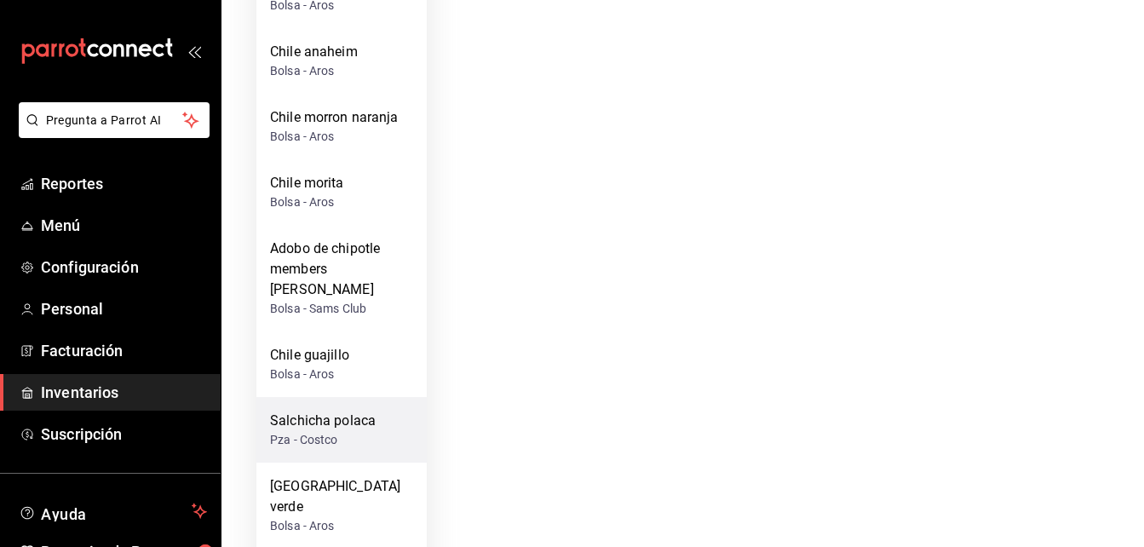
scroll to position [682, 0]
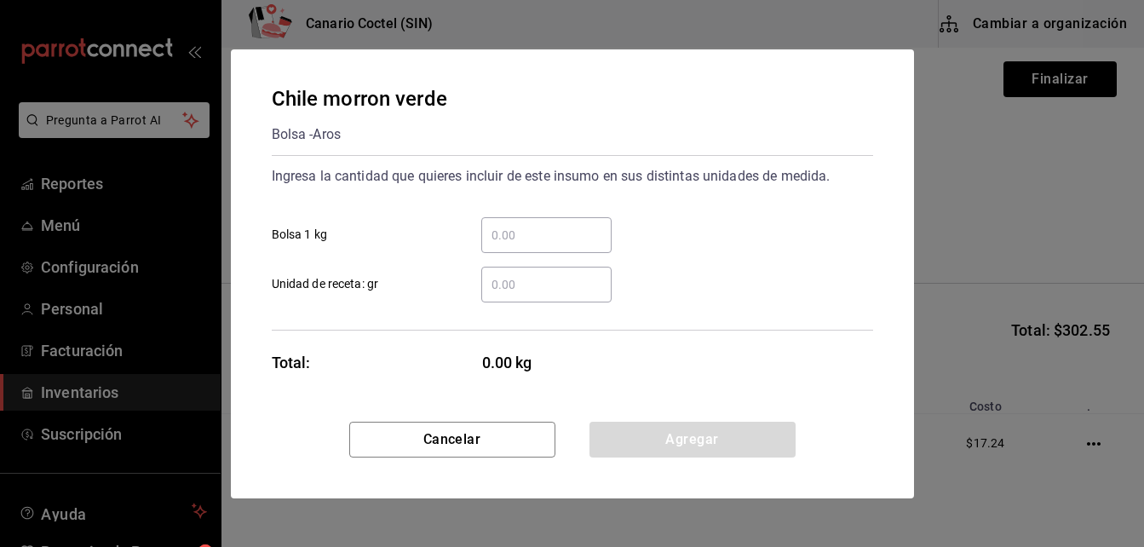
scroll to position [0, 0]
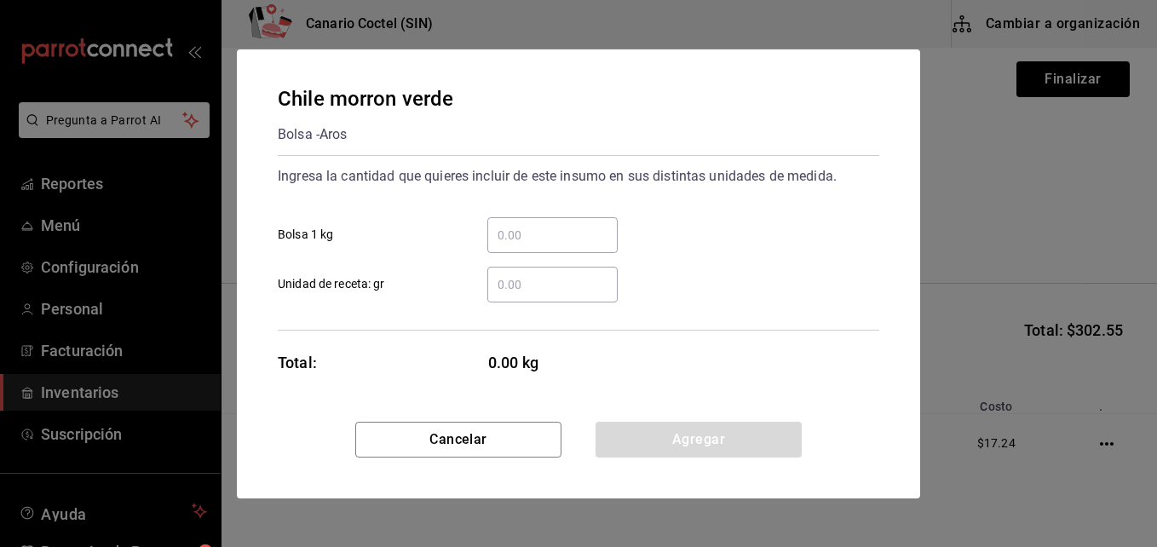
click at [517, 284] on input "​ Unidad de receta: gr" at bounding box center [552, 284] width 130 height 20
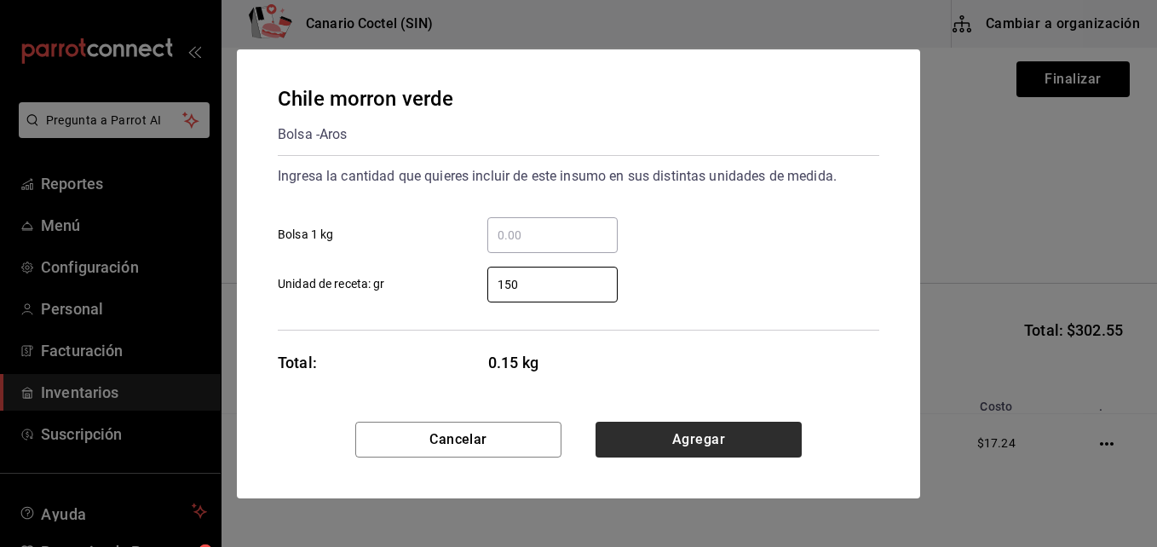
type input "150"
click at [695, 436] on button "Agregar" at bounding box center [699, 440] width 206 height 36
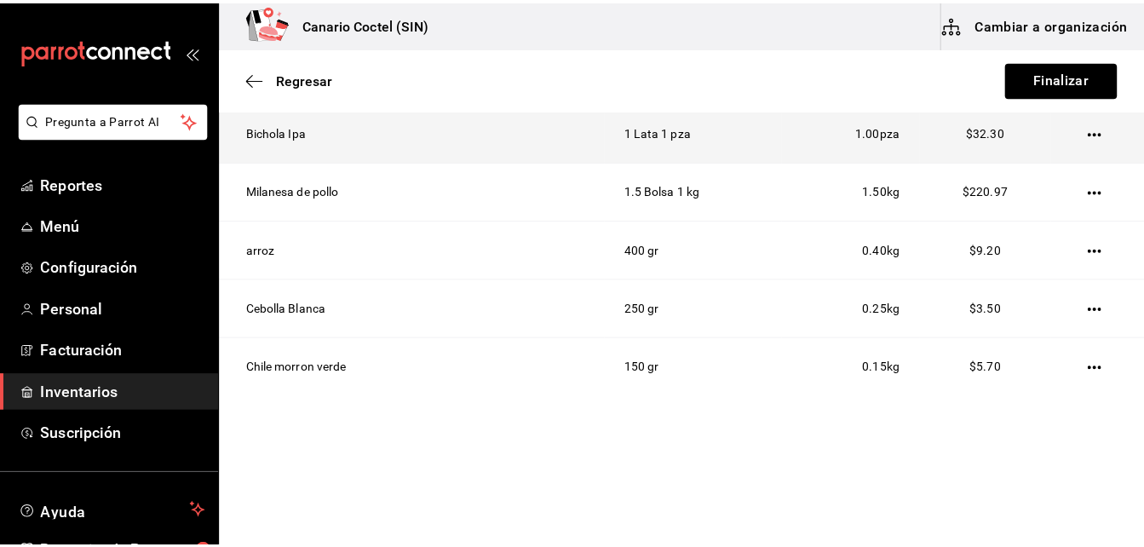
scroll to position [206, 0]
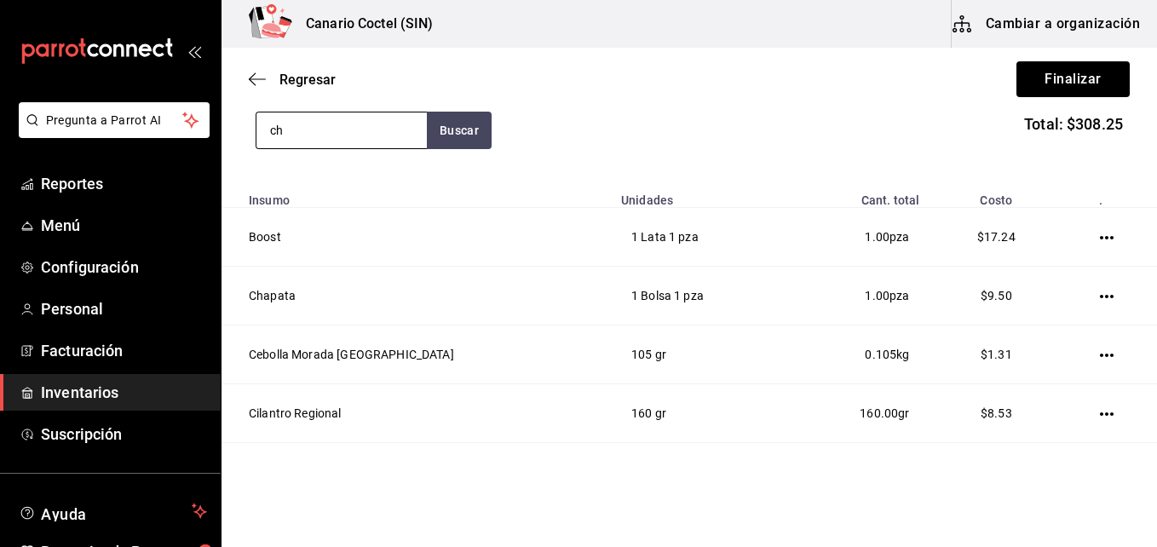
type input "c"
type input "zan"
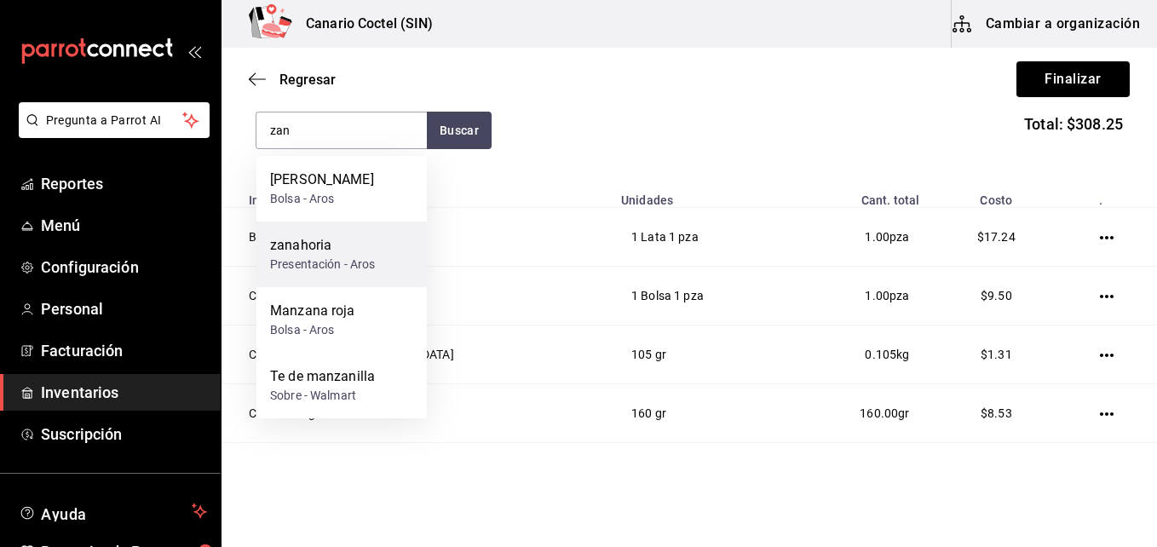
click at [344, 248] on div "zanahoria" at bounding box center [323, 245] width 106 height 20
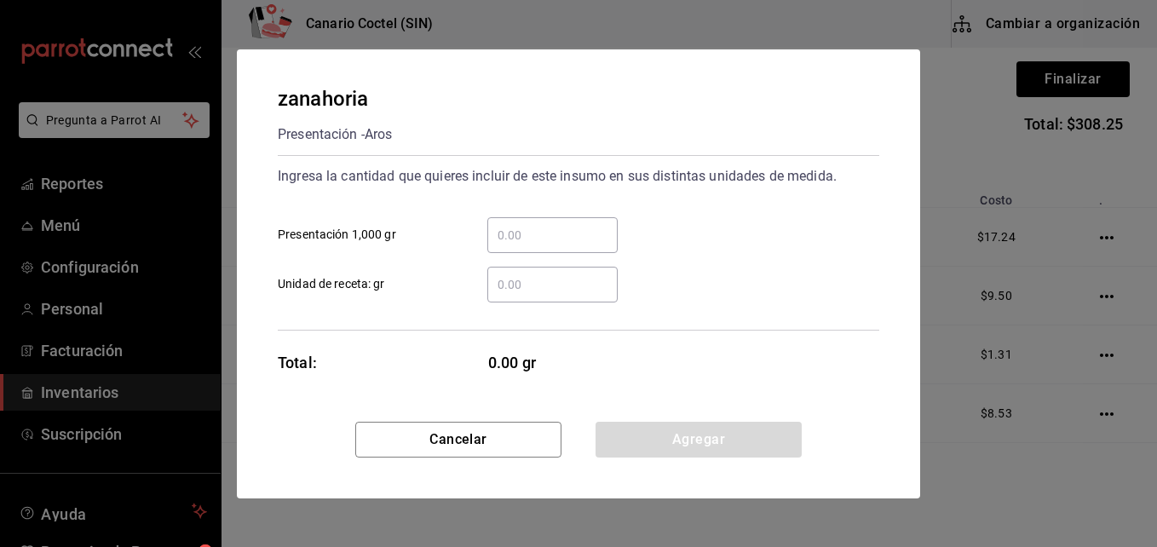
click at [531, 280] on input "​ Unidad de receta: gr" at bounding box center [552, 284] width 130 height 20
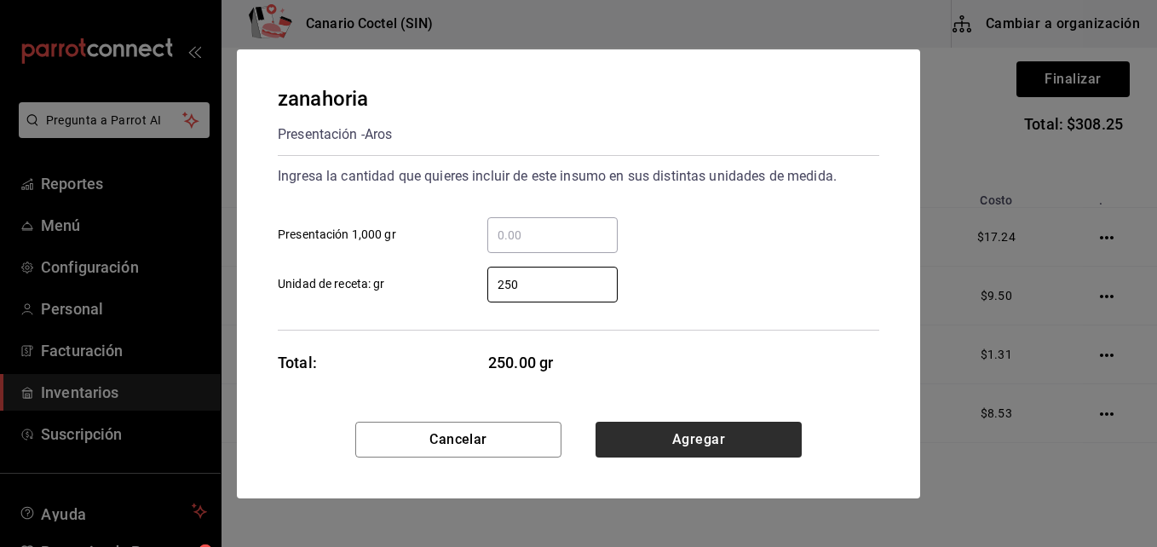
type input "250"
click at [708, 435] on button "Agregar" at bounding box center [699, 440] width 206 height 36
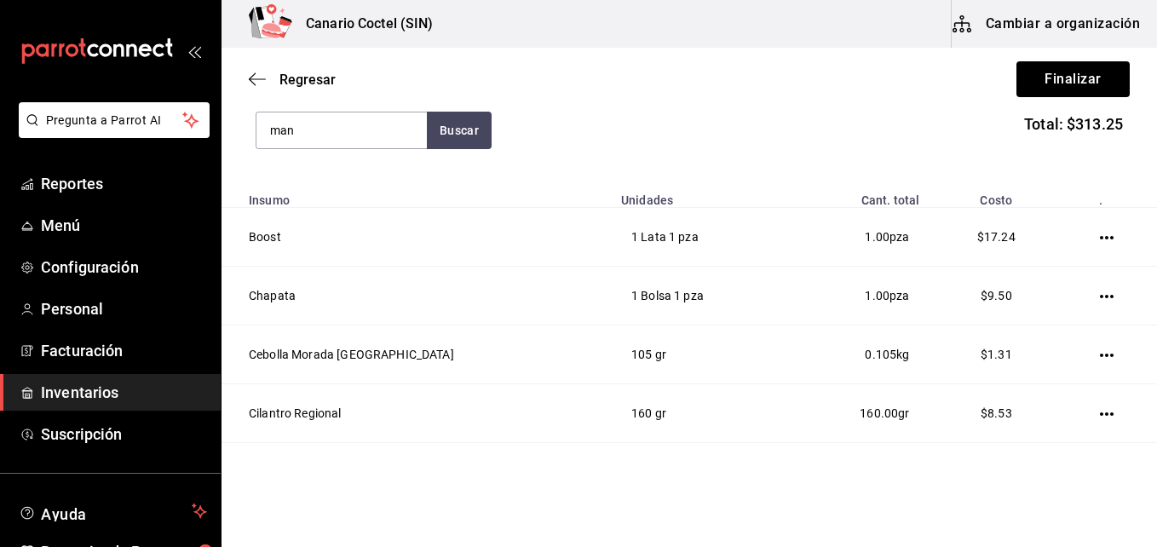
type input "man"
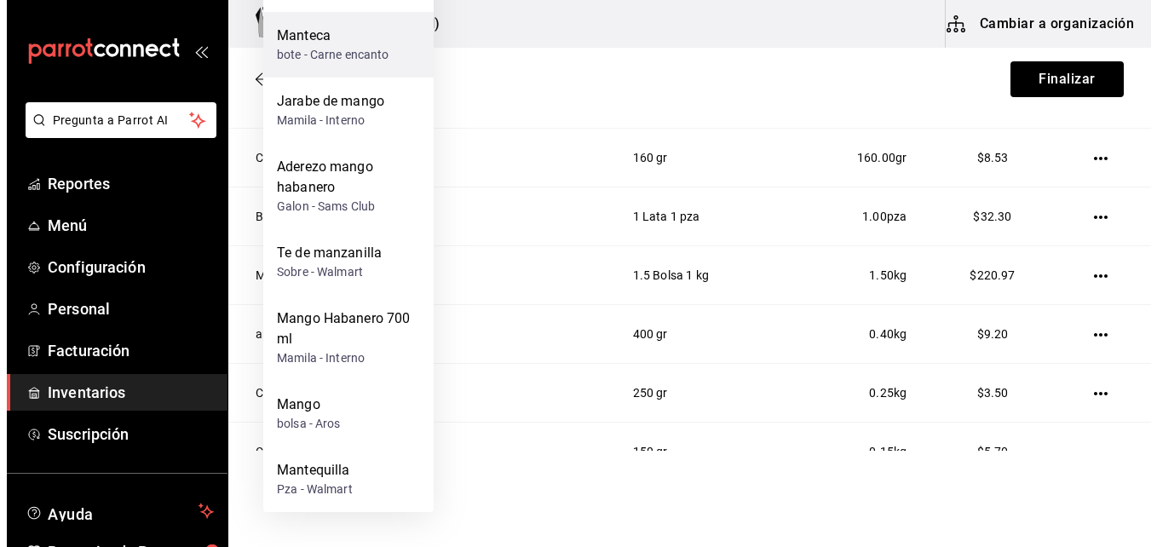
scroll to position [547, 0]
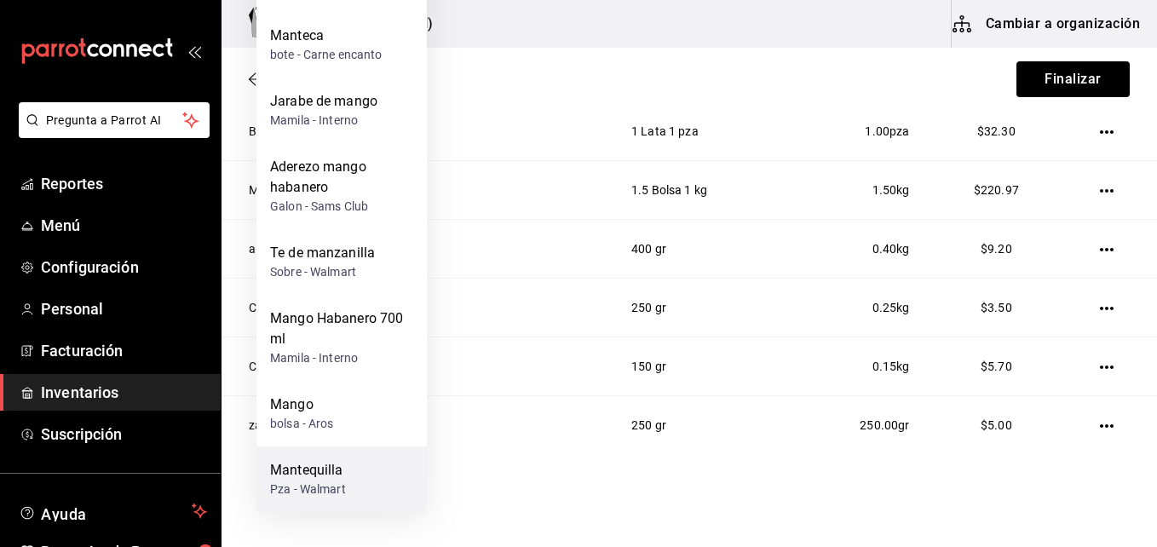
click at [331, 464] on div "Mantequilla" at bounding box center [308, 470] width 76 height 20
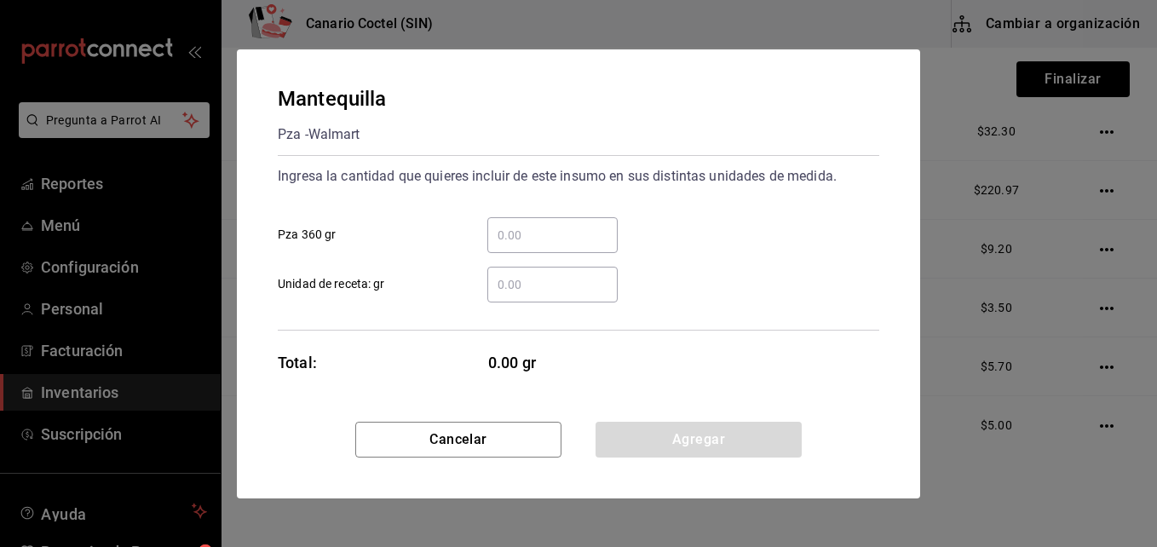
click at [526, 276] on input "​ Unidad de receta: gr" at bounding box center [552, 284] width 130 height 20
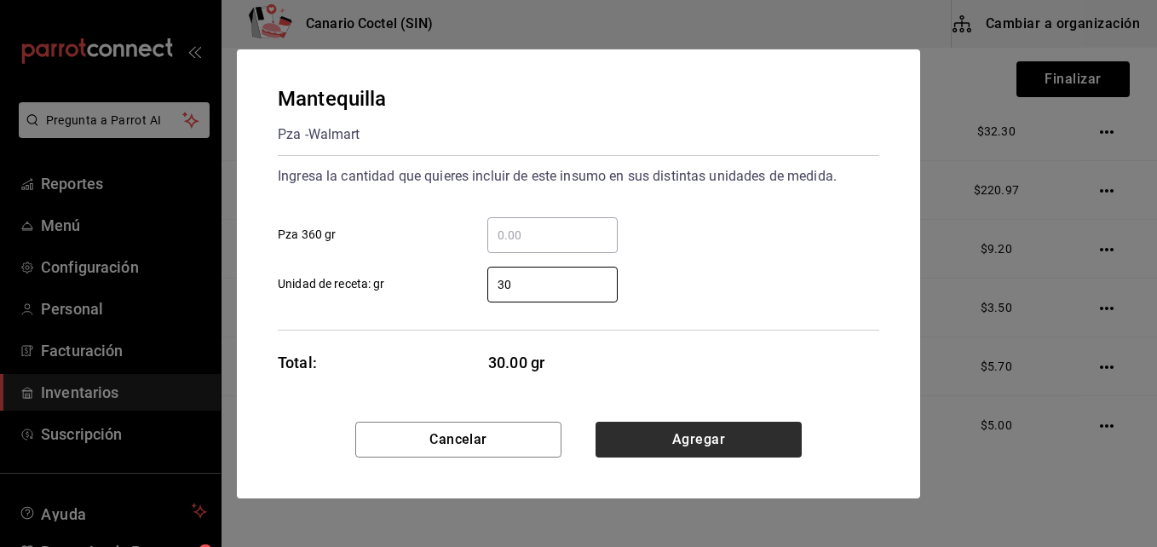
type input "30"
click at [736, 446] on button "Agregar" at bounding box center [699, 440] width 206 height 36
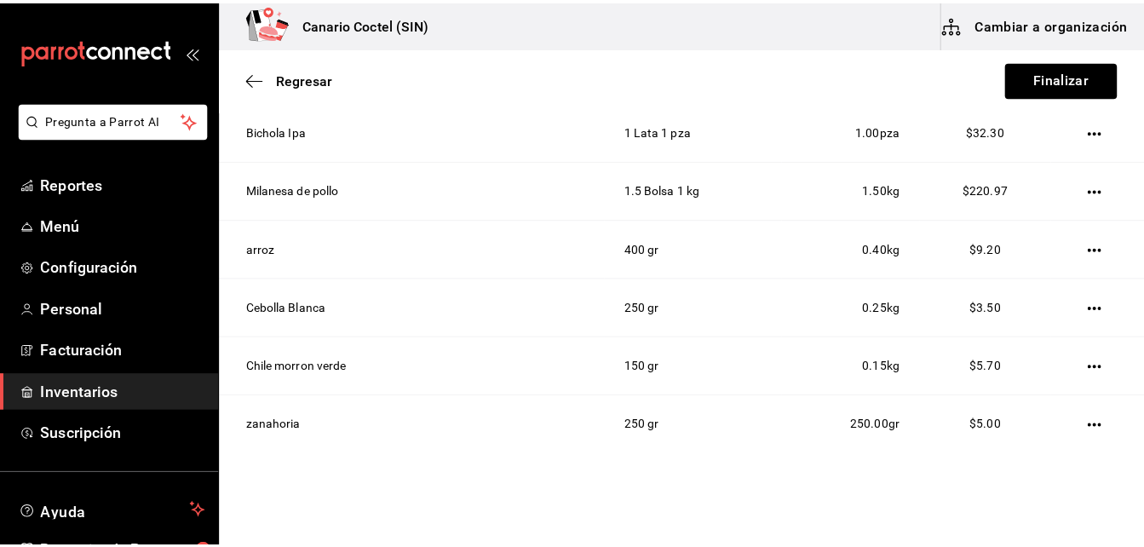
scroll to position [88, 0]
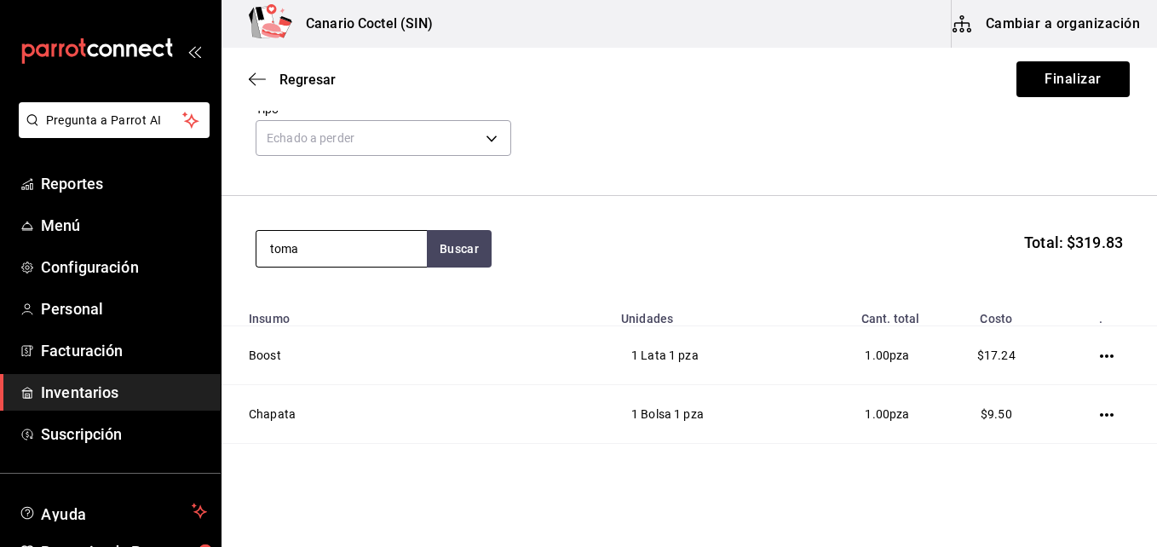
type input "toma"
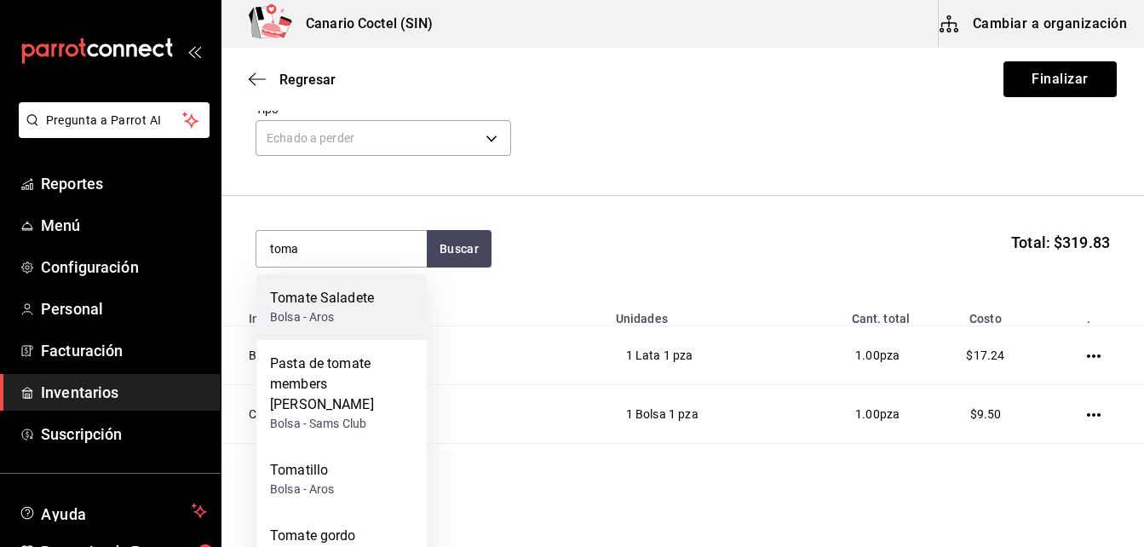
click at [372, 300] on div "Tomate Saladete" at bounding box center [322, 298] width 104 height 20
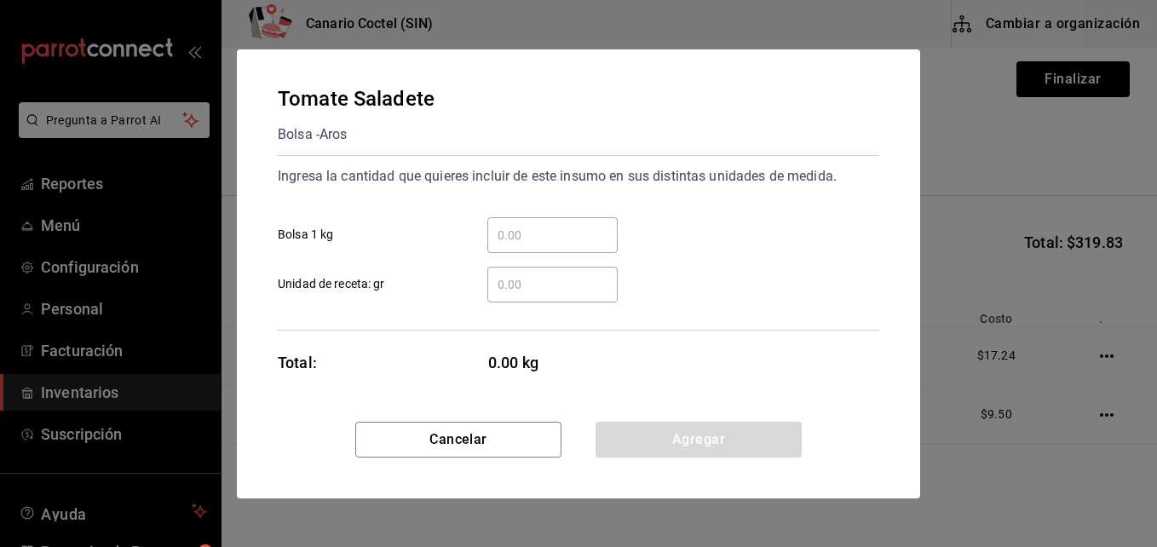
click at [533, 293] on input "​ Unidad de receta: gr" at bounding box center [552, 284] width 130 height 20
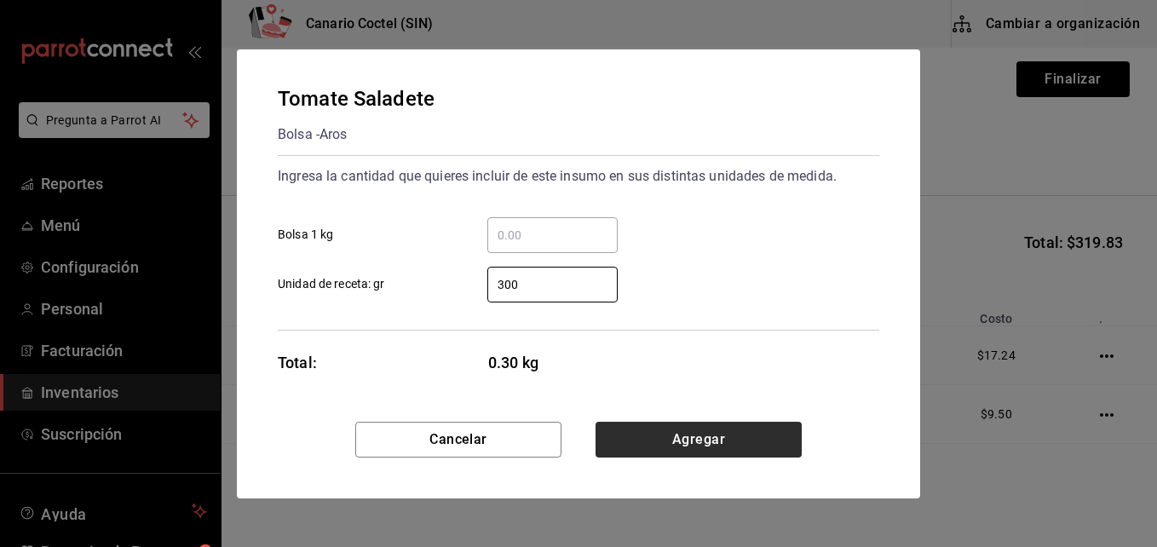
type input "300"
click at [683, 453] on button "Agregar" at bounding box center [699, 440] width 206 height 36
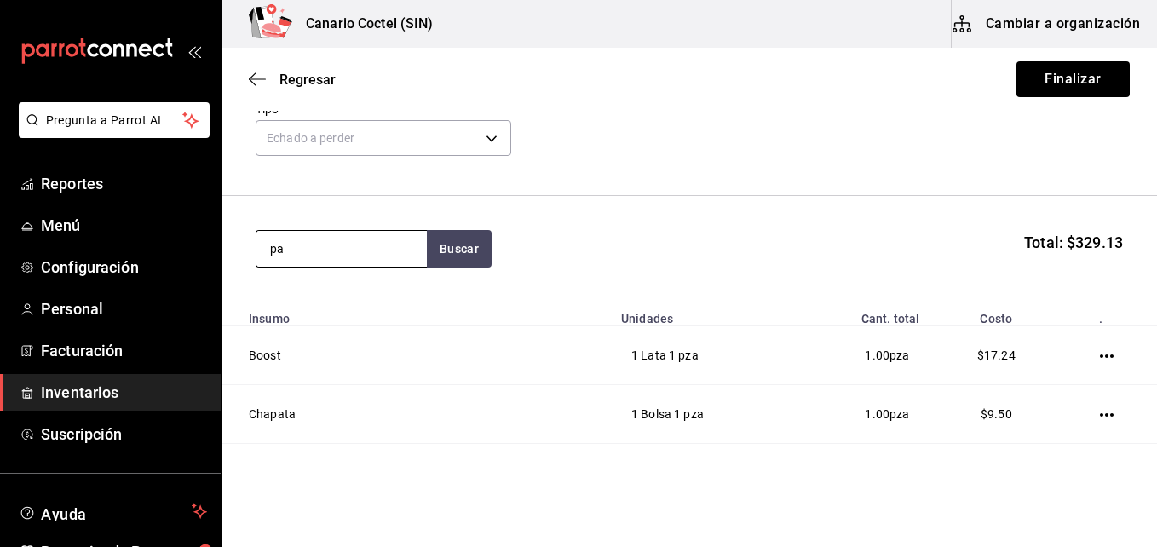
type input "p"
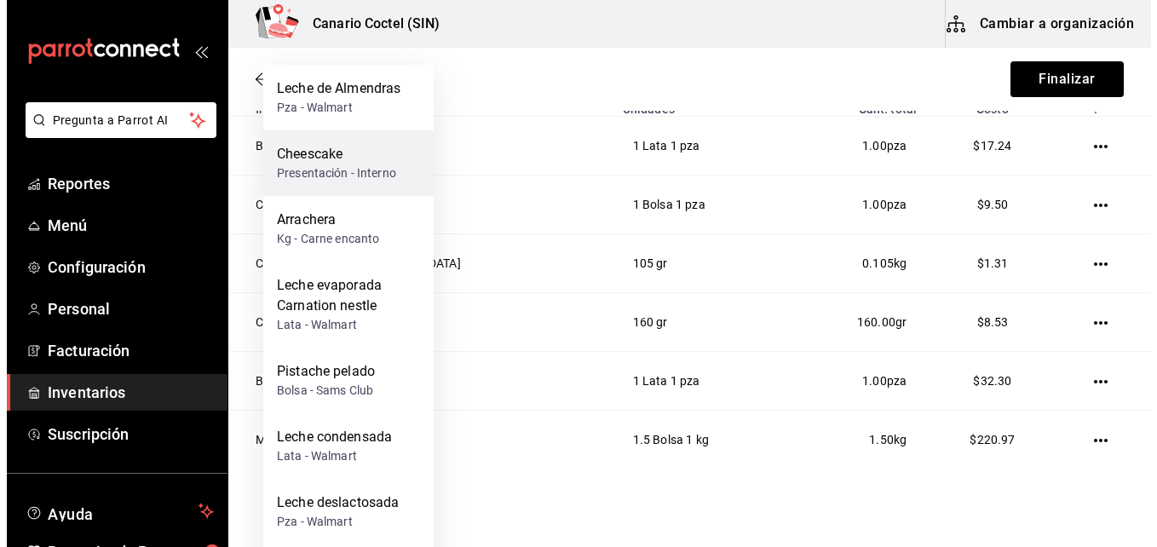
scroll to position [0, 0]
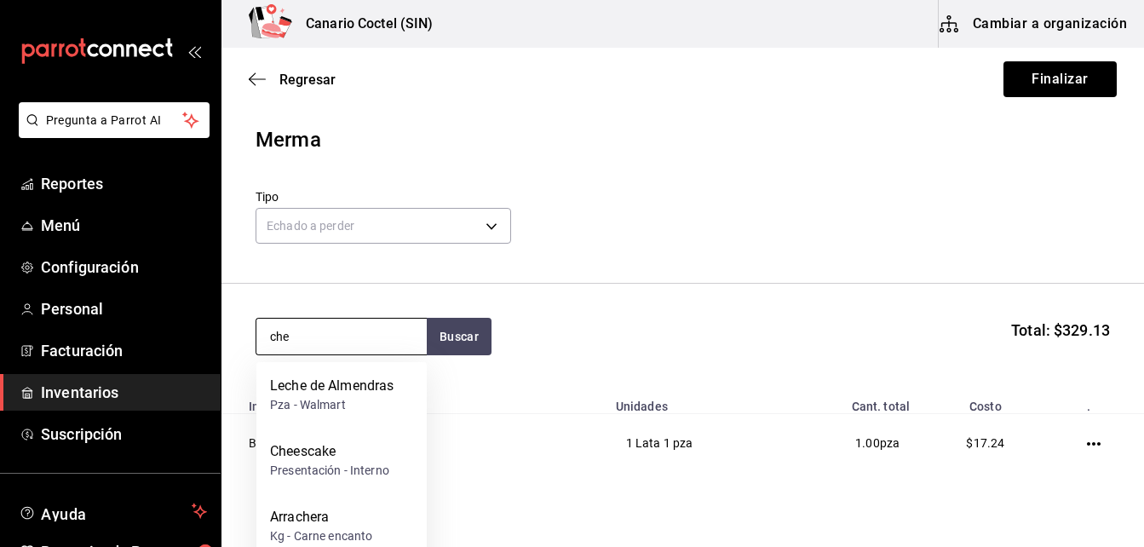
click at [310, 337] on input "che" at bounding box center [341, 337] width 170 height 36
click at [333, 330] on input "che" at bounding box center [341, 337] width 170 height 36
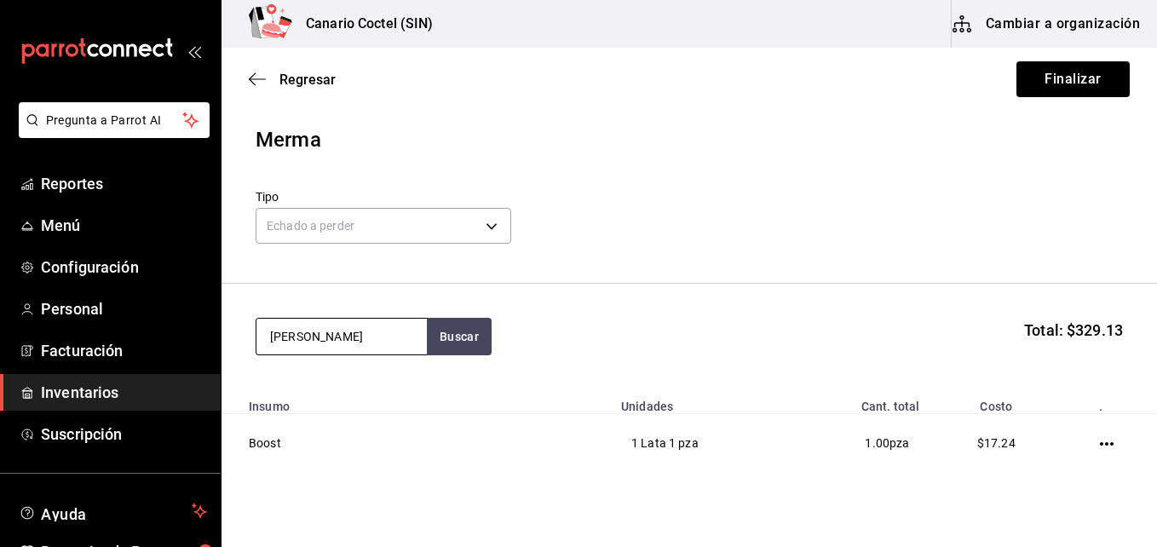
type input "[PERSON_NAME]"
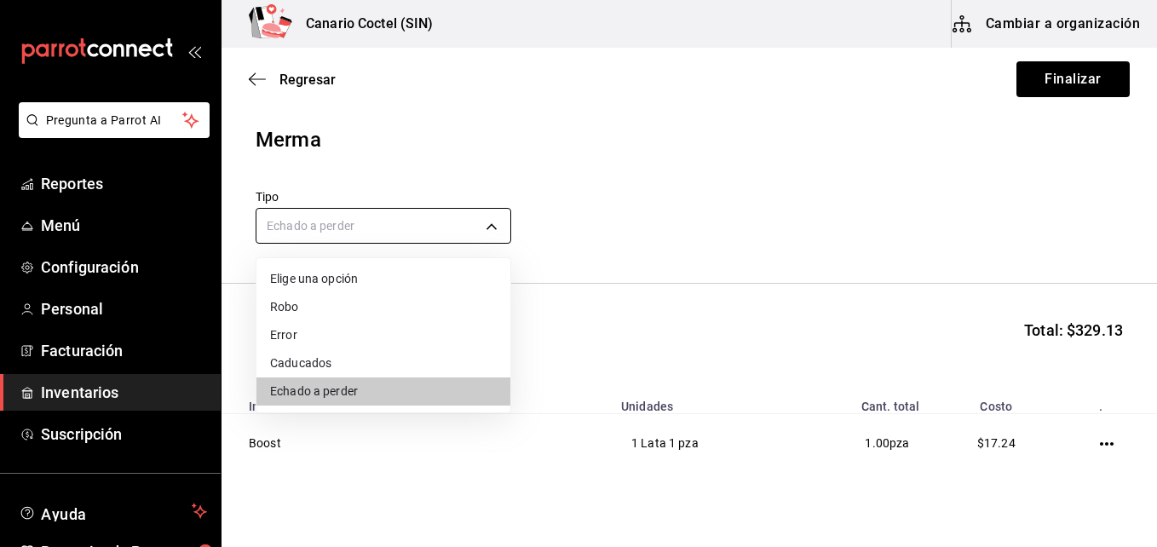
click at [496, 228] on body "Pregunta a Parrot AI Reportes Menú Configuración Personal Facturación Inventari…" at bounding box center [578, 225] width 1157 height 451
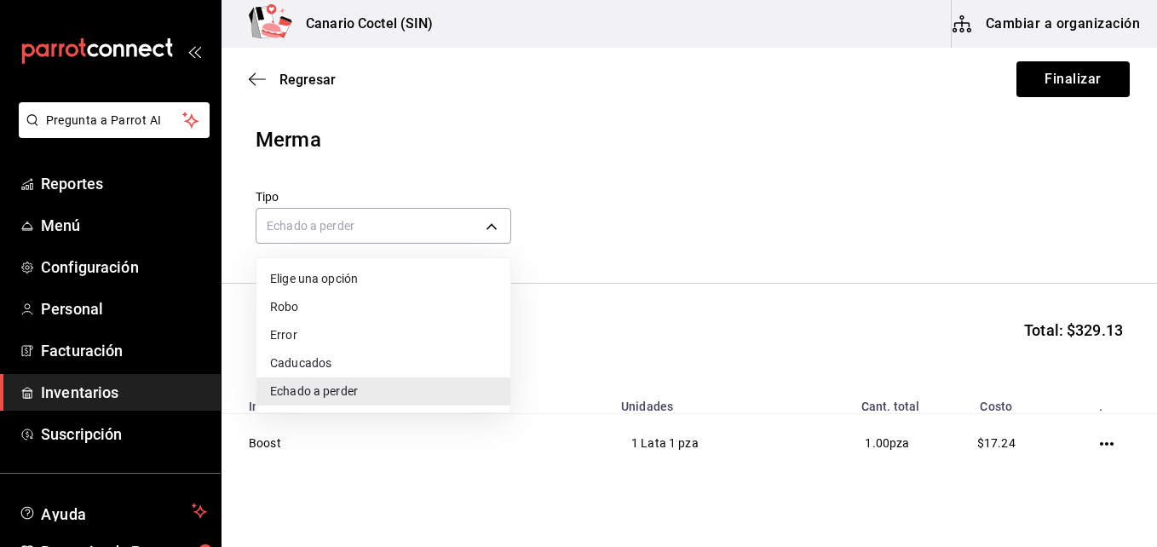
click at [314, 354] on li "Caducados" at bounding box center [383, 363] width 254 height 28
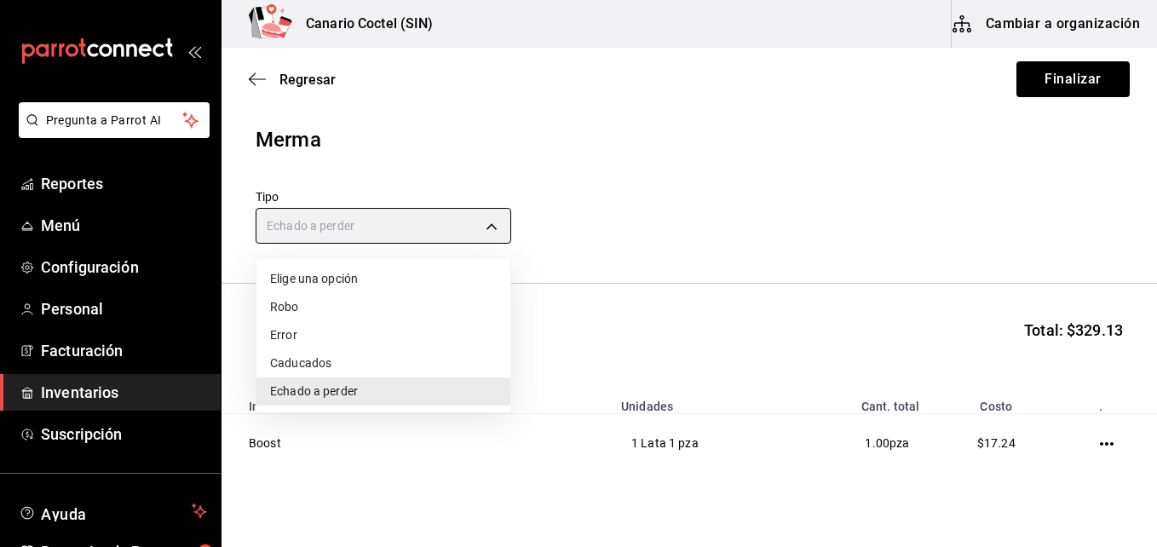
type input "EXPIRED"
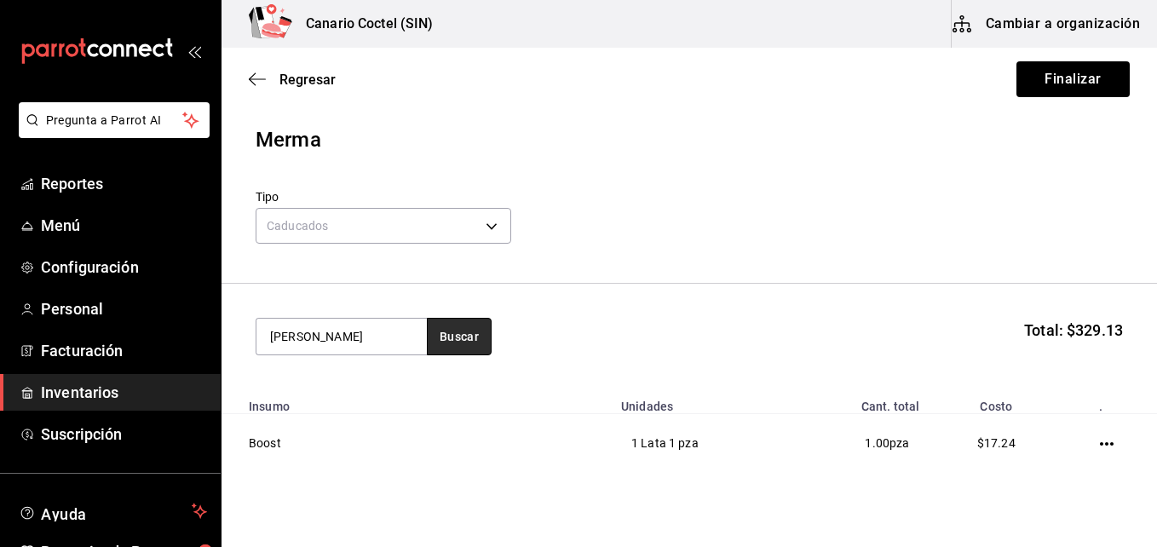
click at [457, 337] on button "Buscar" at bounding box center [459, 336] width 65 height 37
type input "chess"
